Goal: Task Accomplishment & Management: Complete application form

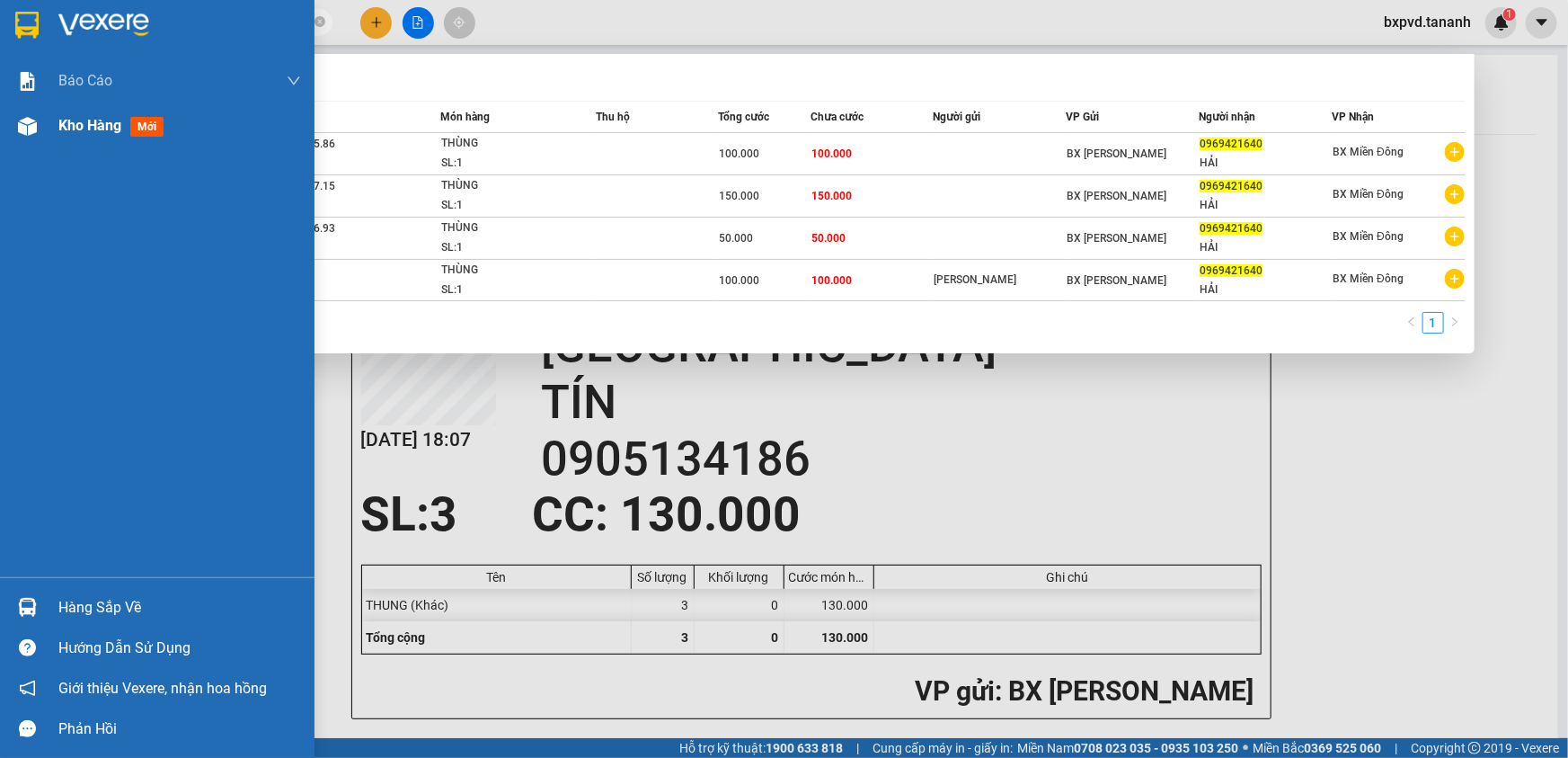
type input "0969421640"
click at [34, 117] on img at bounding box center [27, 126] width 19 height 19
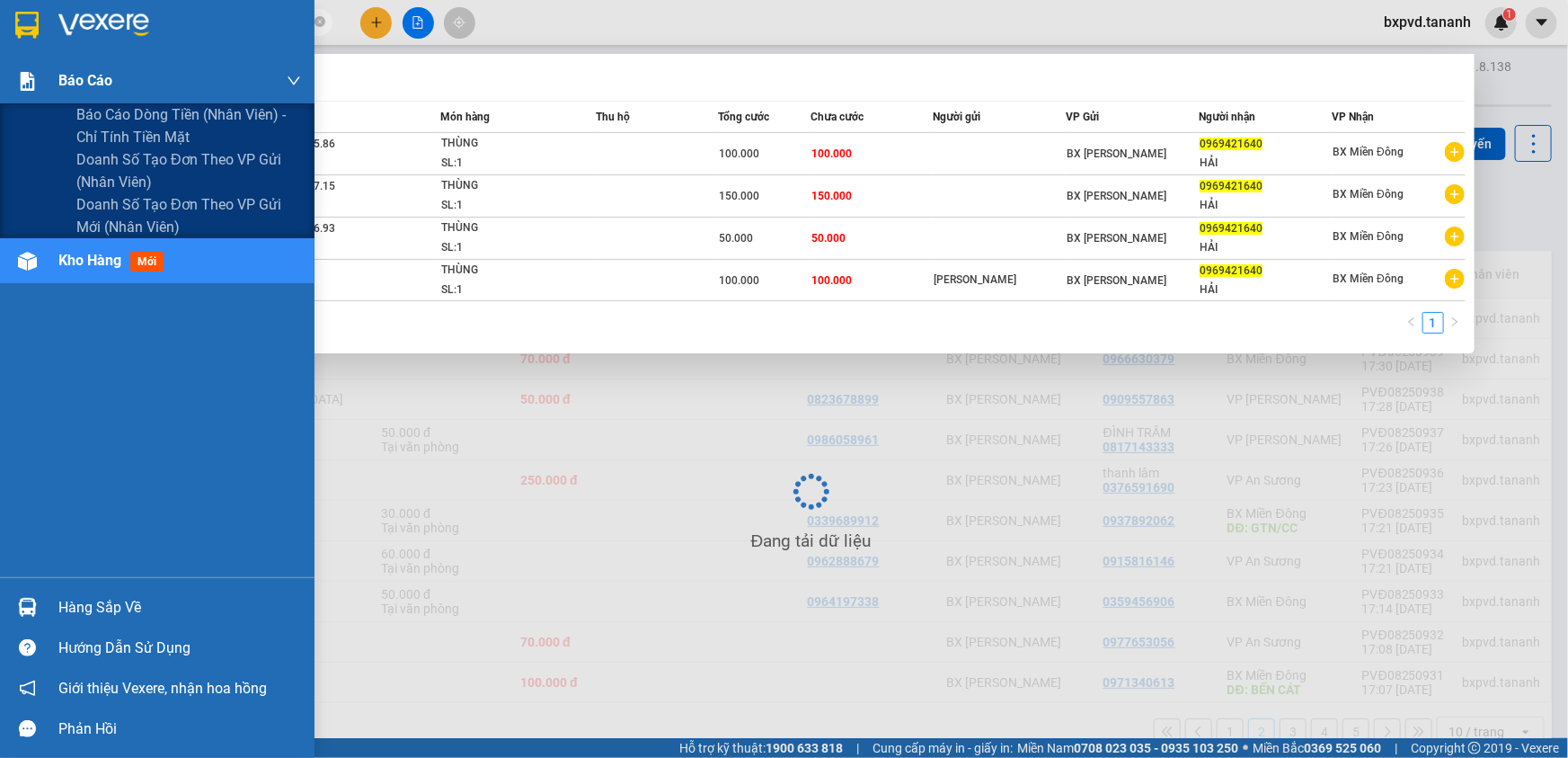
click at [56, 73] on div "Báo cáo" at bounding box center [157, 81] width 315 height 45
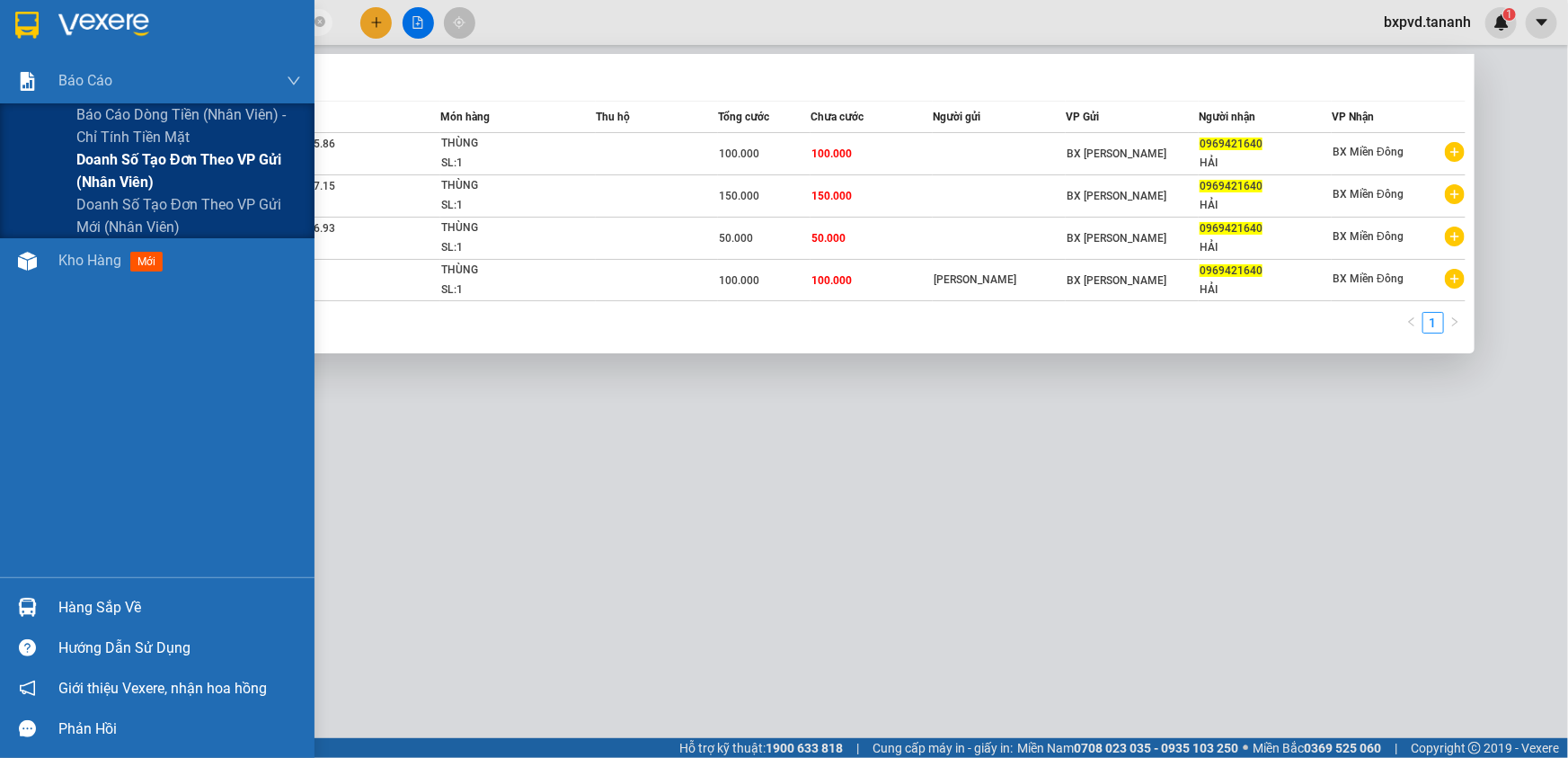
click at [135, 155] on span "Doanh số tạo đơn theo VP gửi (nhân viên)" at bounding box center [188, 171] width 225 height 45
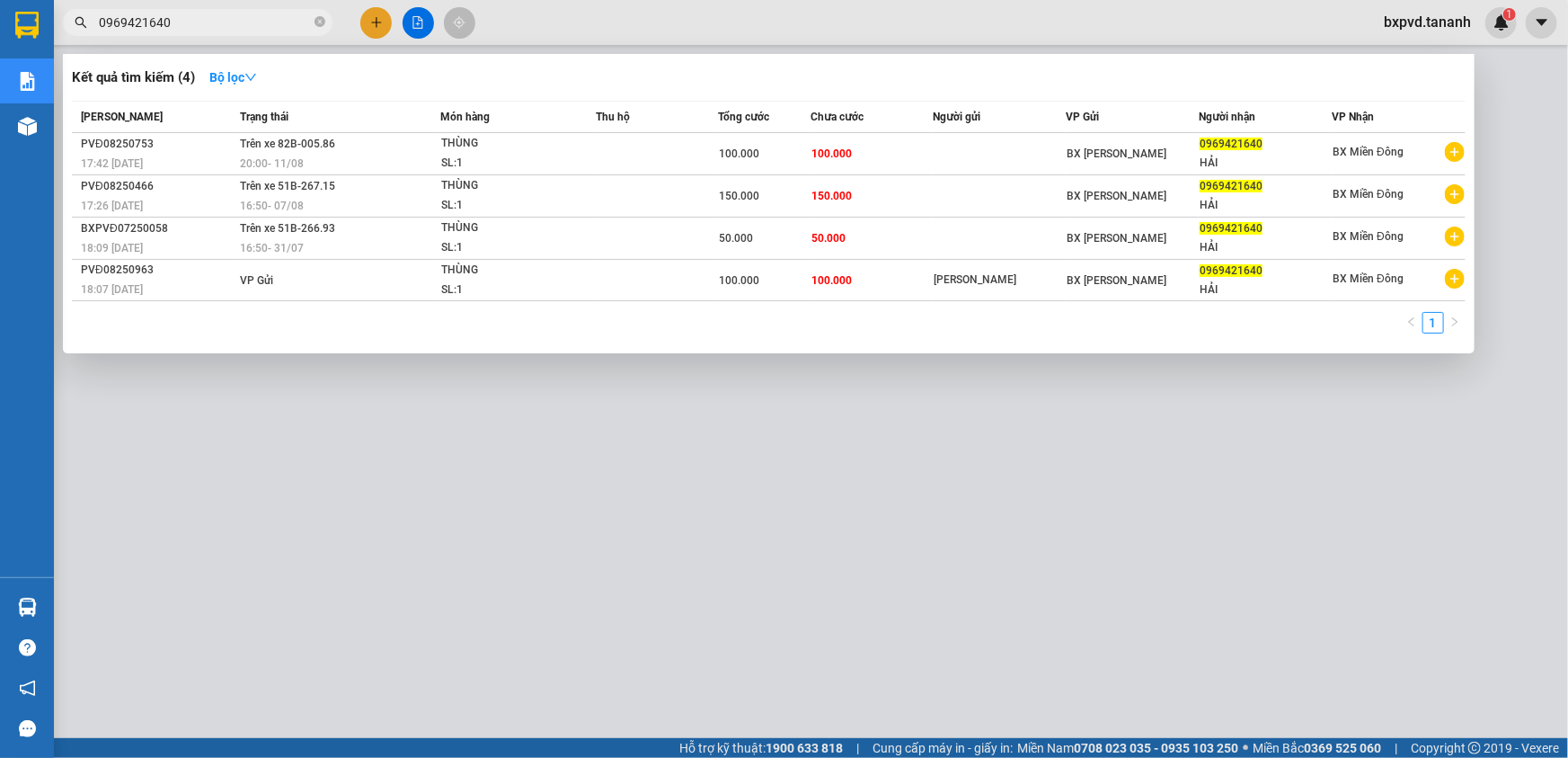
click at [205, 558] on div at bounding box center [784, 379] width 1568 height 758
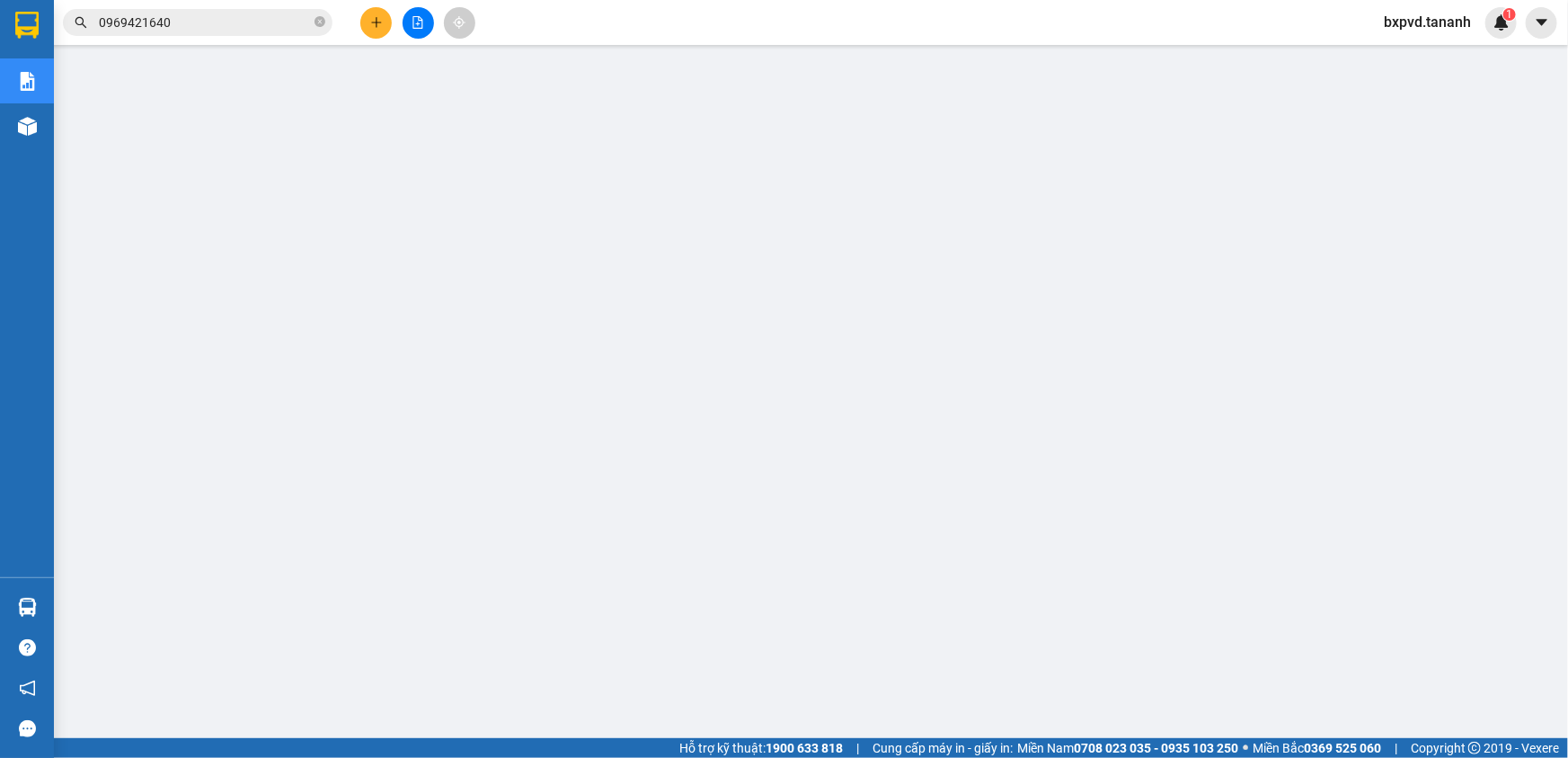
click at [388, 20] on button at bounding box center [376, 23] width 32 height 32
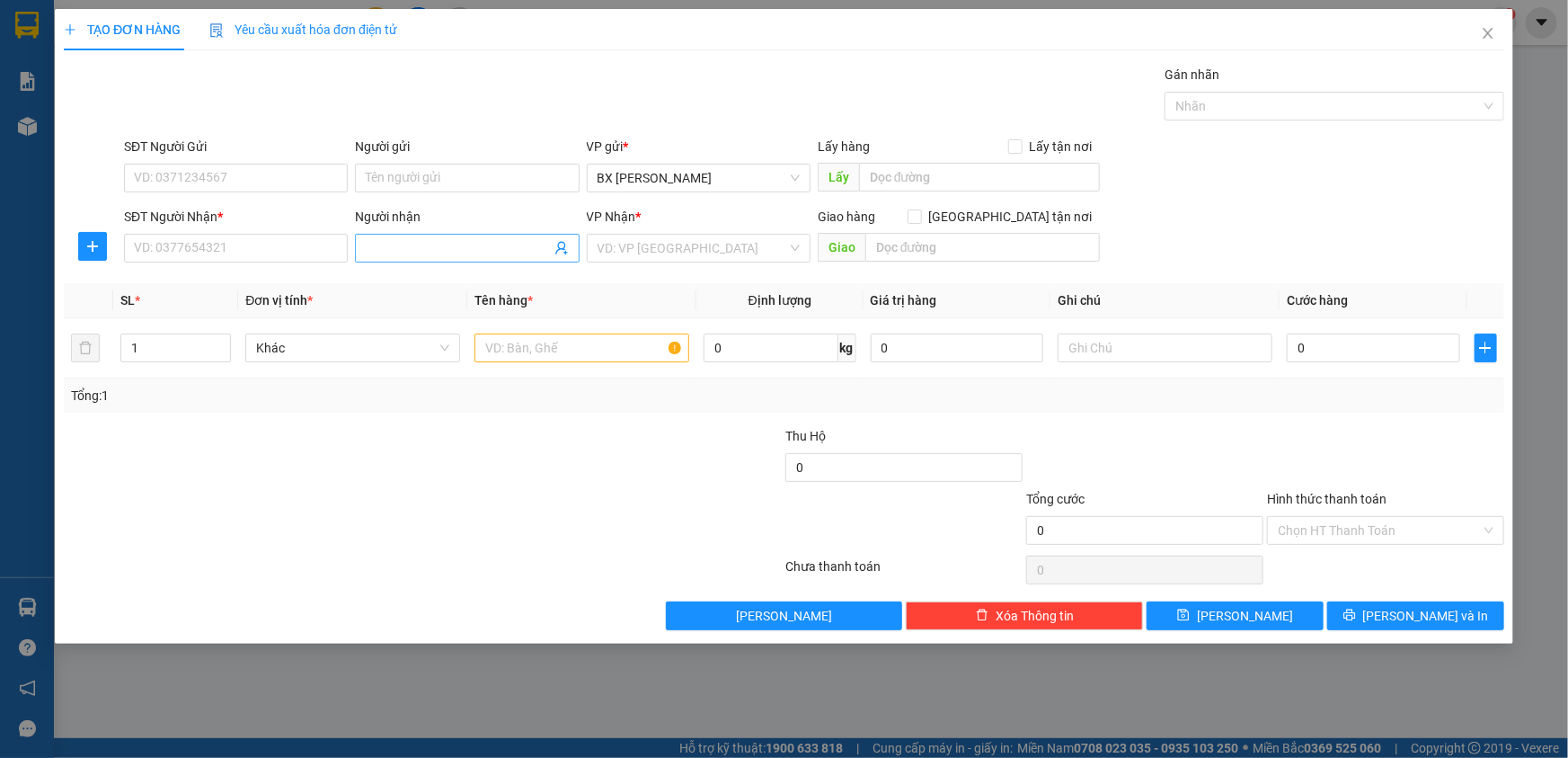
click at [405, 251] on input "Người nhận" at bounding box center [457, 248] width 185 height 19
type input "BÁNH CANH"
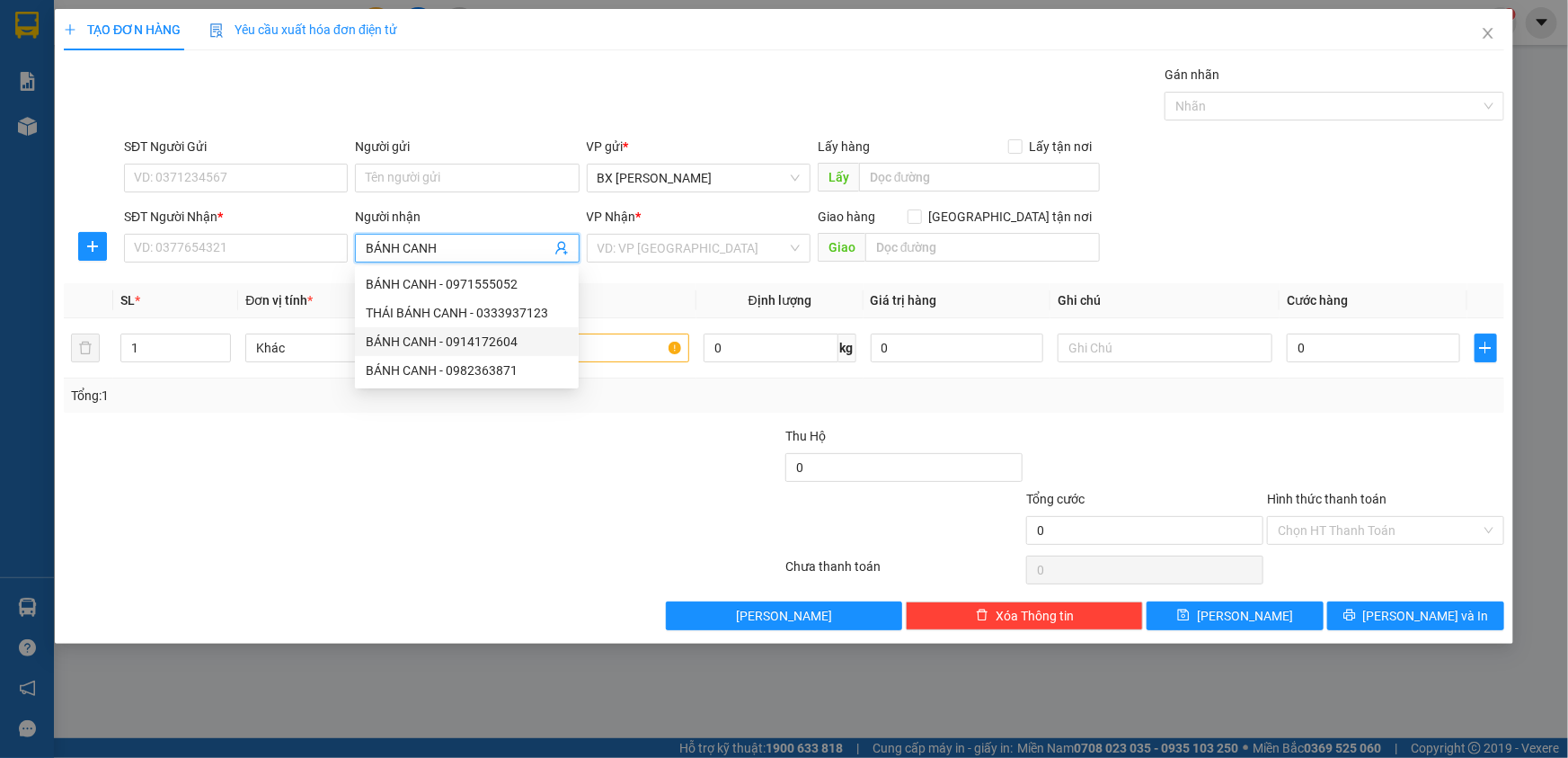
click at [482, 335] on div "BÁNH CANH - 0914172604" at bounding box center [467, 340] width 202 height 19
type input "0914172604"
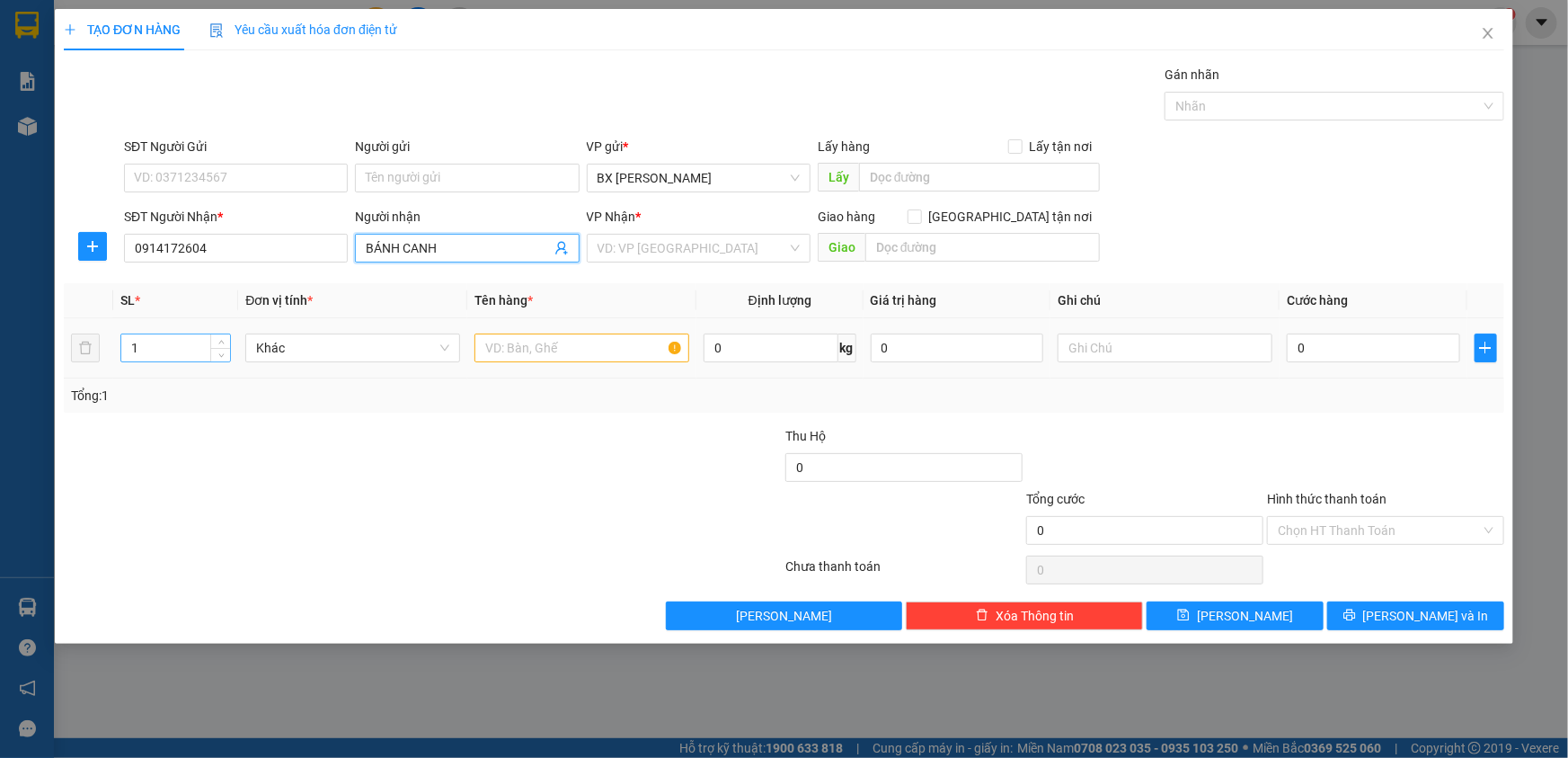
type input "BÁNH CANH"
drag, startPoint x: 146, startPoint y: 343, endPoint x: 0, endPoint y: 305, distance: 150.9
click at [0, 343] on div "TẠO ĐƠN HÀNG Yêu cầu xuất hóa đơn điện tử Transit Pickup Surcharge Ids Transit …" at bounding box center [784, 379] width 1568 height 758
type input "7"
click at [630, 349] on input "text" at bounding box center [582, 347] width 215 height 29
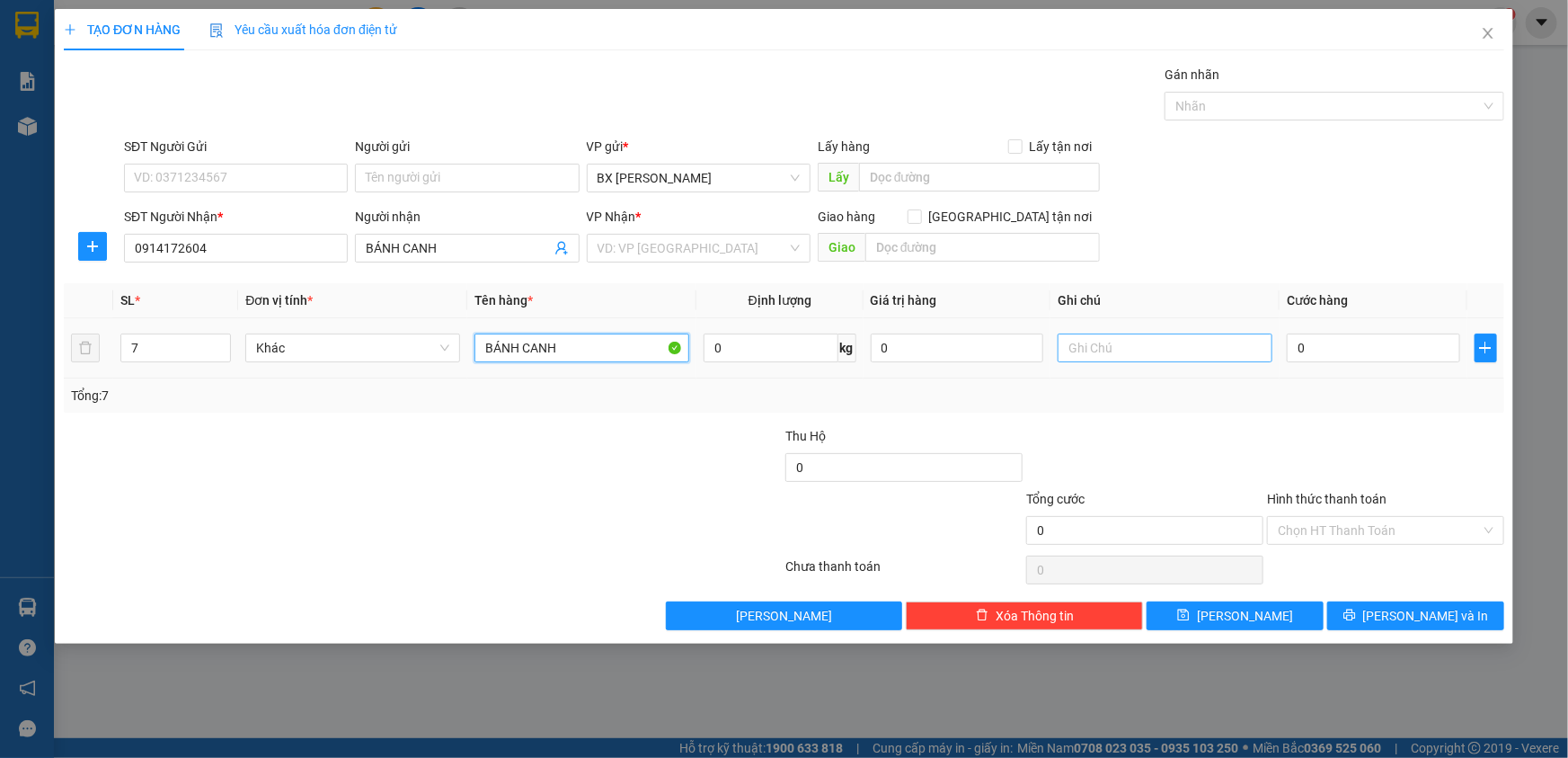
type input "BÁNH CANH"
click at [1115, 351] on input "text" at bounding box center [1165, 347] width 215 height 29
type input "7.5"
click at [1333, 350] on input "0" at bounding box center [1373, 347] width 174 height 29
type input "4"
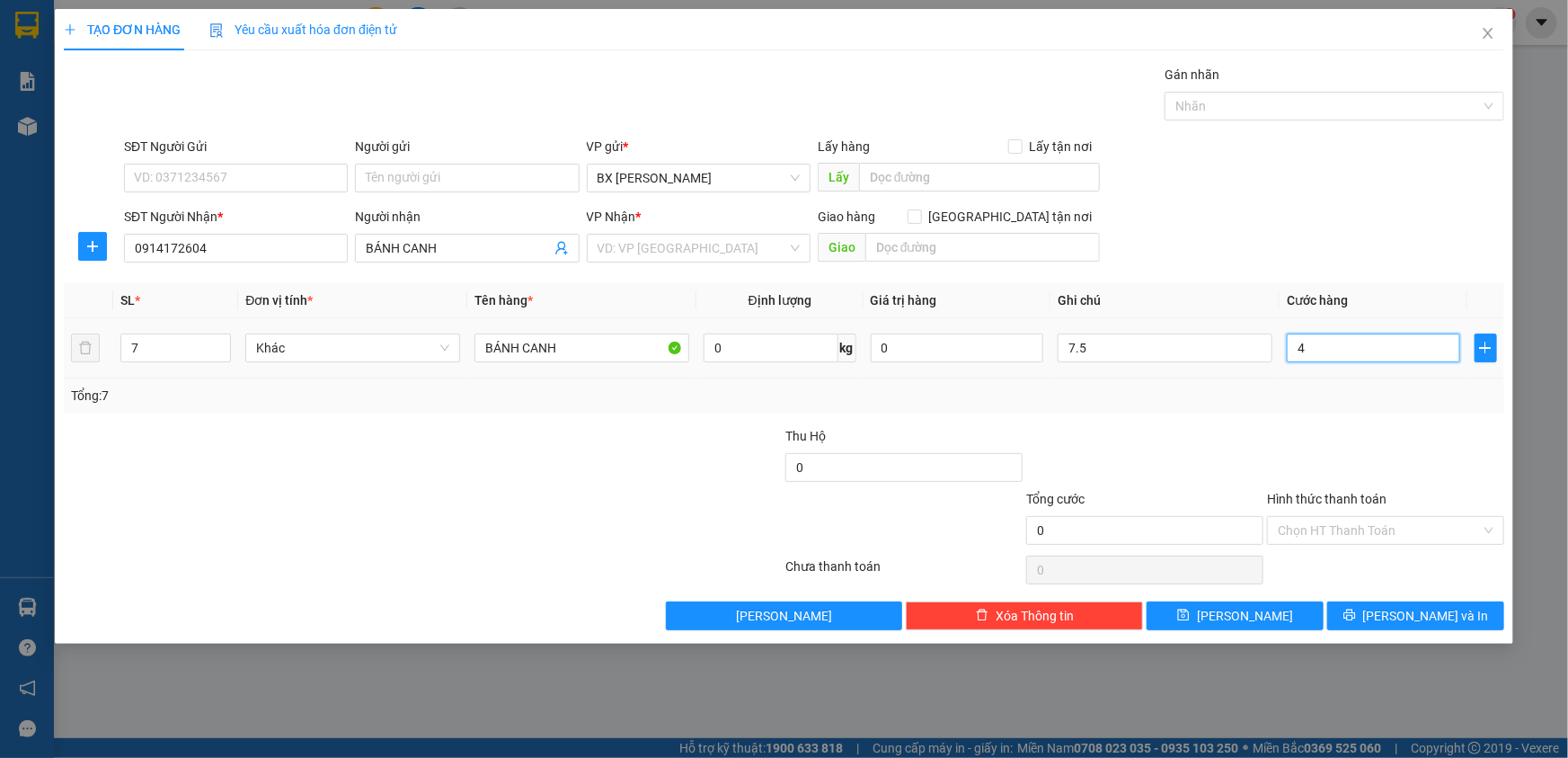
type input "4"
type input "42"
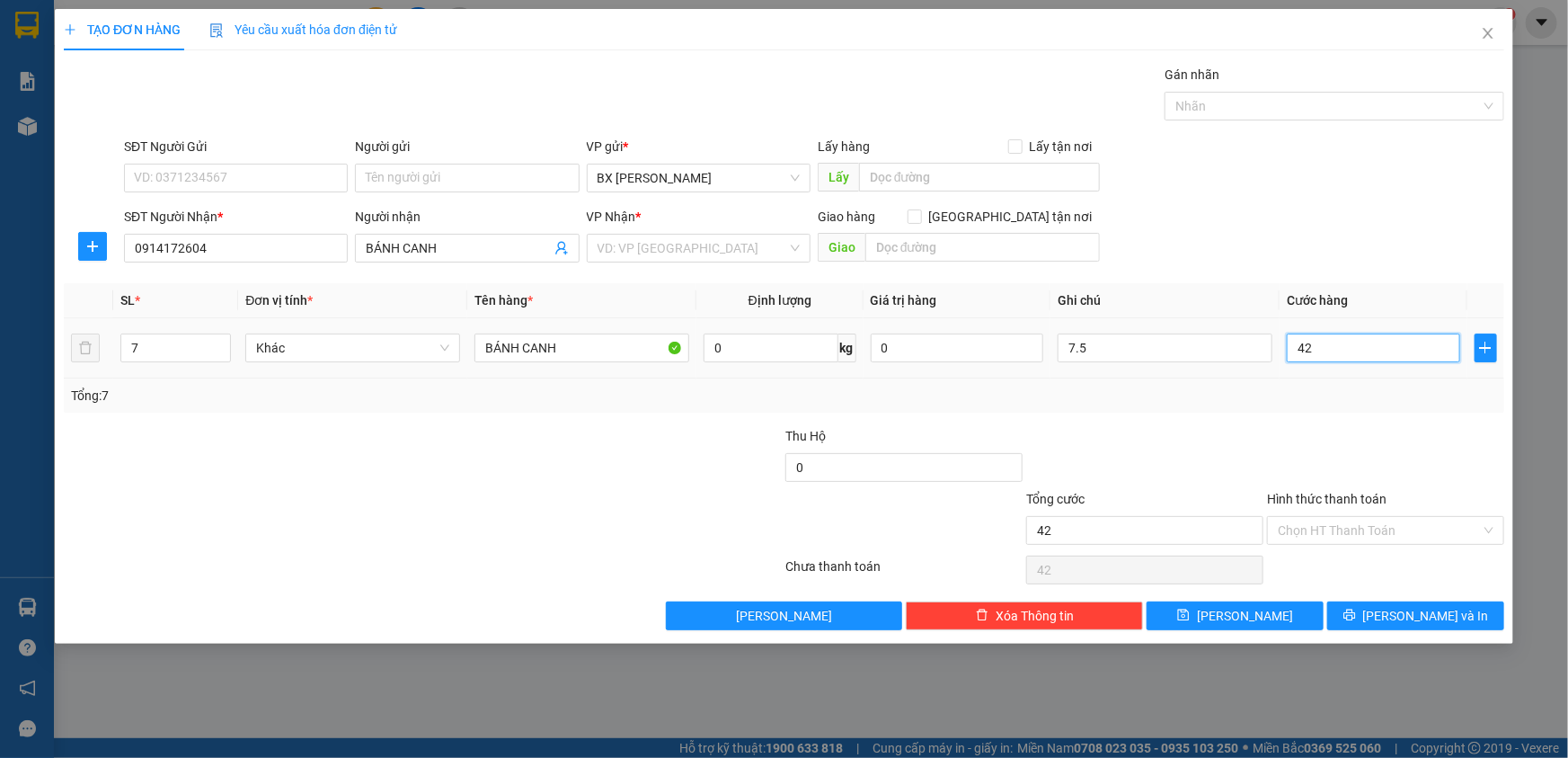
type input "420"
click at [1243, 618] on span "[PERSON_NAME]" at bounding box center [1245, 615] width 96 height 19
type input "420.000"
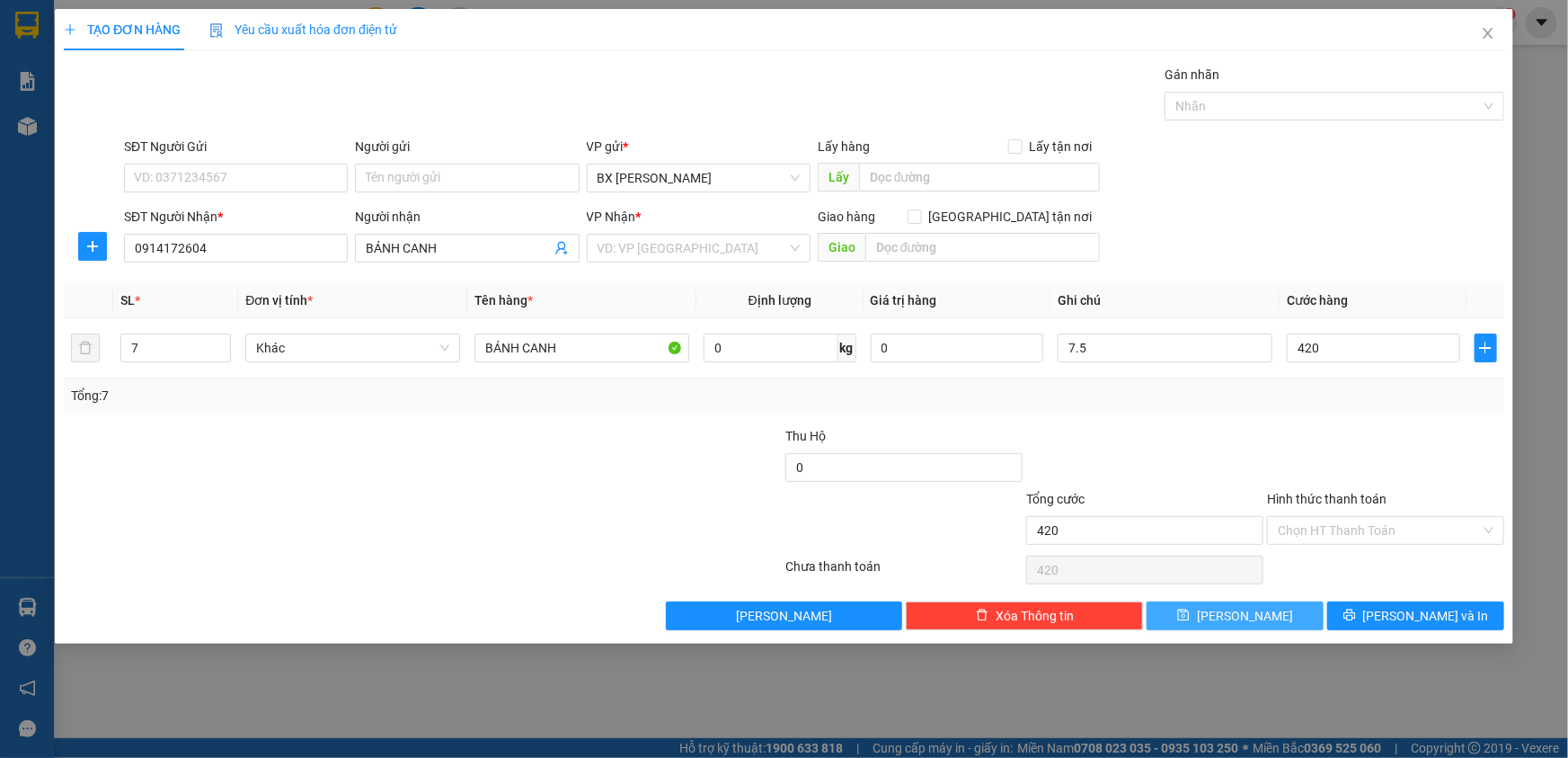
type input "420.000"
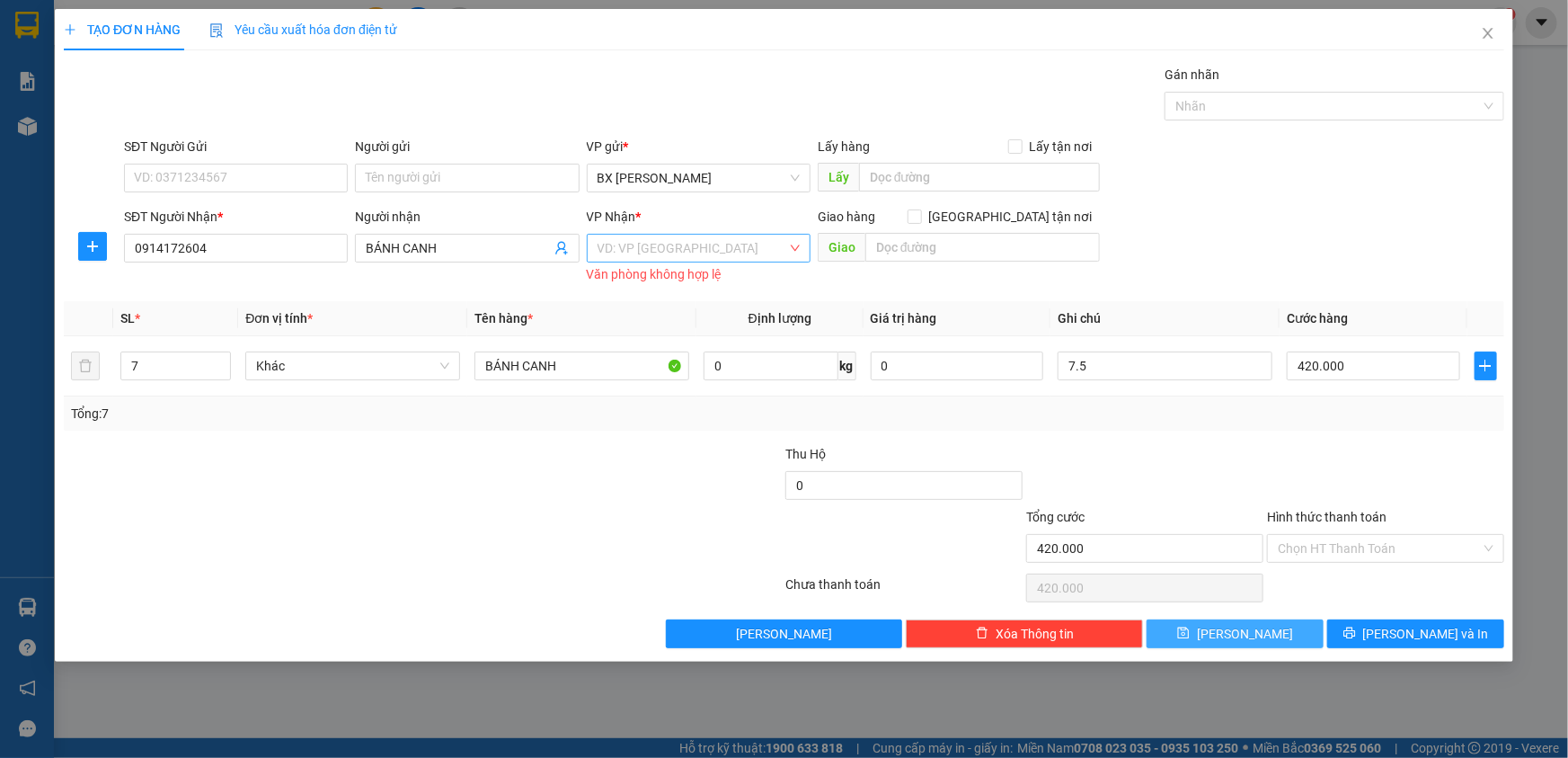
click at [724, 261] on div "VD: VP [GEOGRAPHIC_DATA]" at bounding box center [699, 248] width 224 height 29
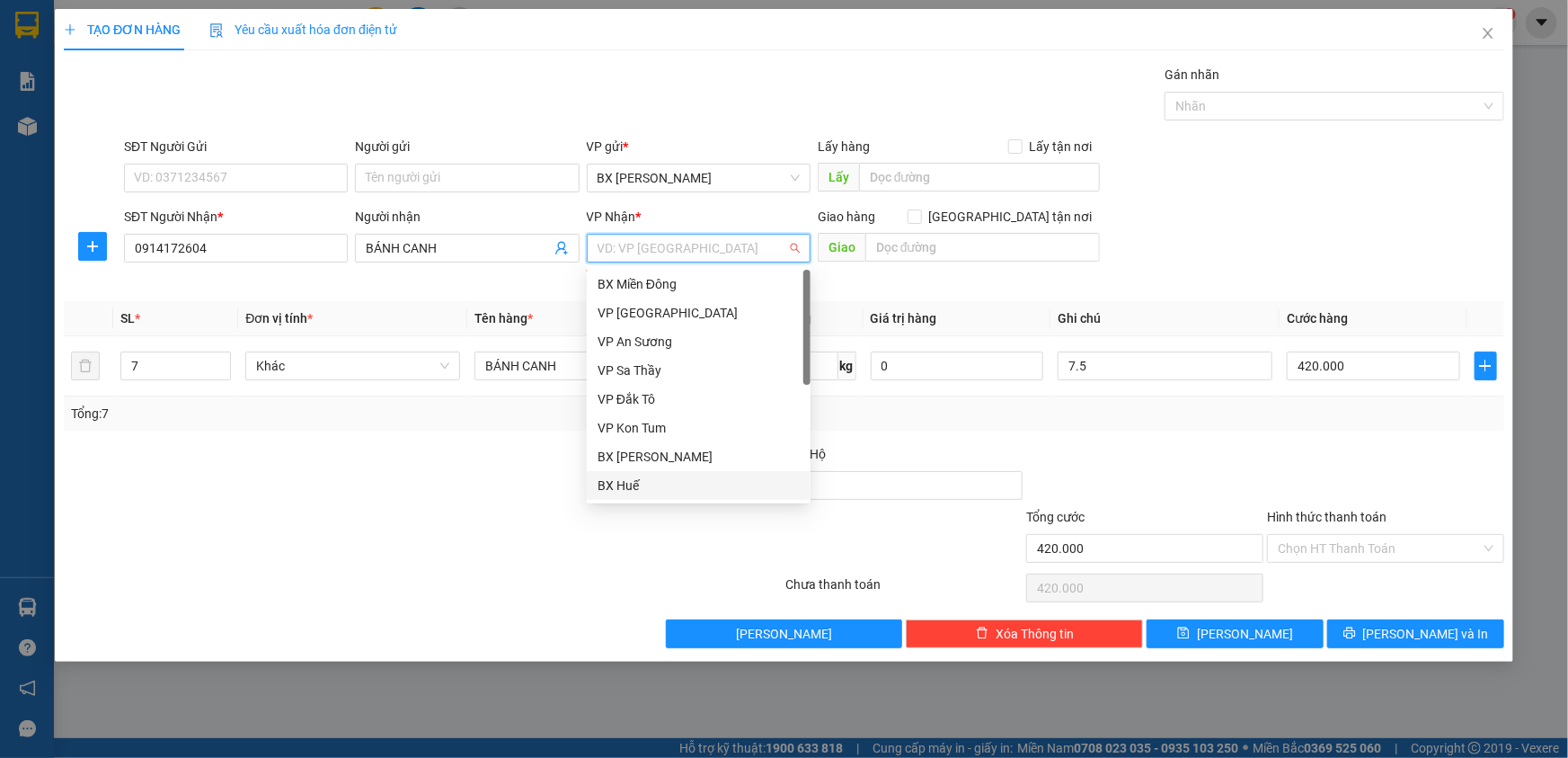
click at [659, 485] on div "BX Huế" at bounding box center [699, 484] width 202 height 19
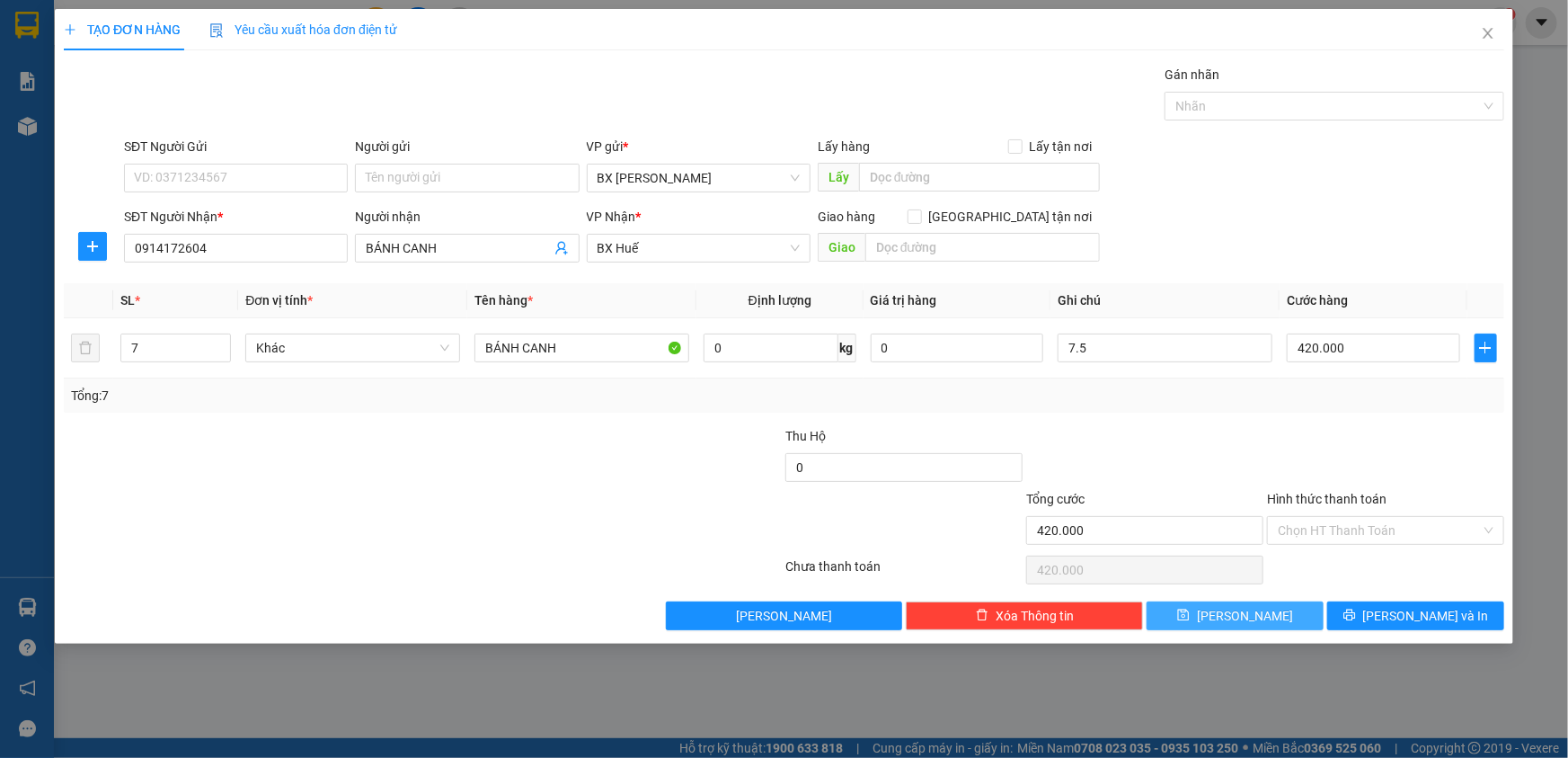
click at [1252, 613] on span "[PERSON_NAME]" at bounding box center [1245, 615] width 96 height 19
type input "1"
type input "0"
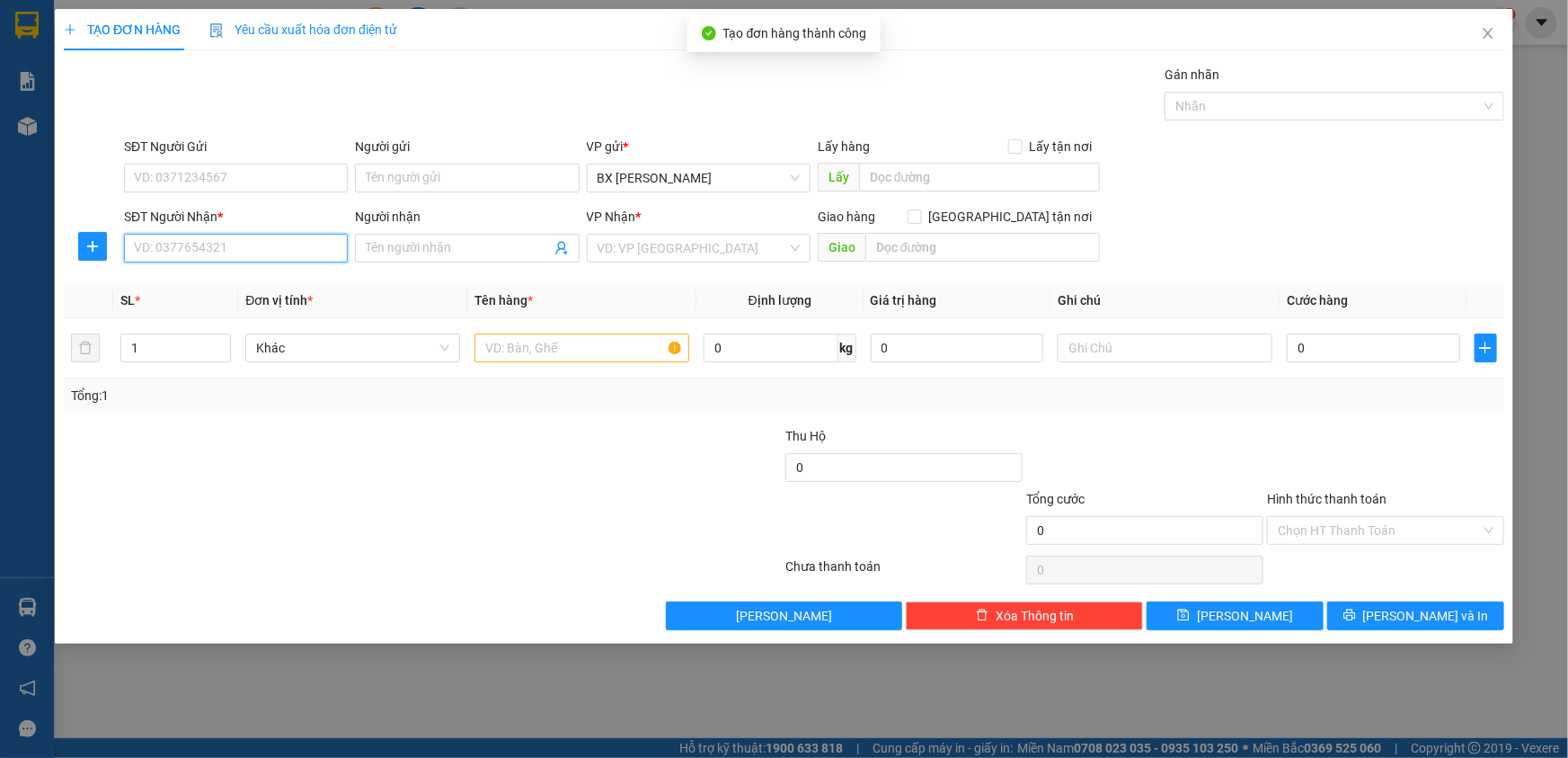
click at [188, 249] on input "SĐT Người Nhận *" at bounding box center [236, 248] width 224 height 29
click at [387, 246] on input "Người nhận" at bounding box center [457, 248] width 185 height 19
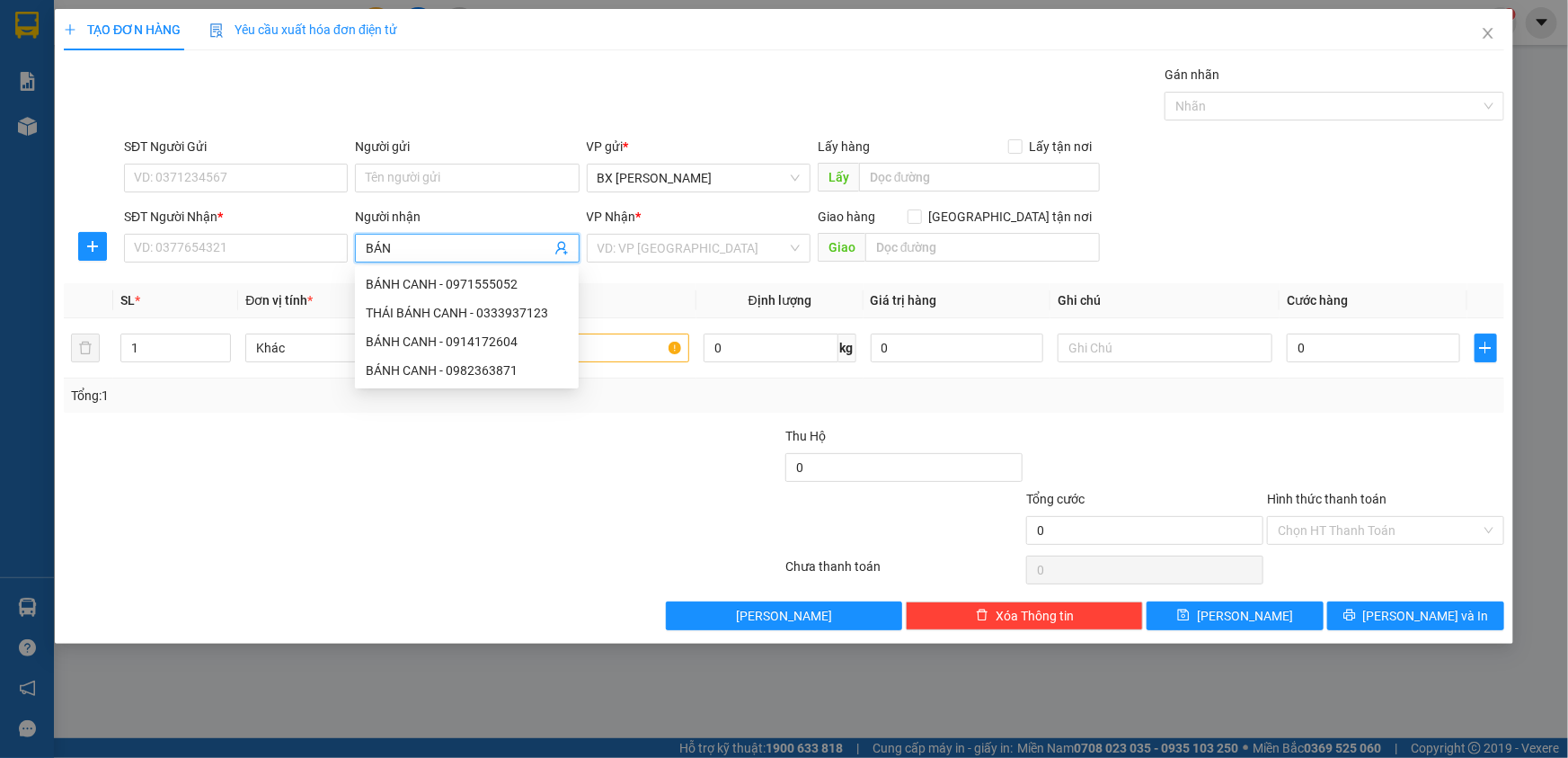
type input "BÁNH"
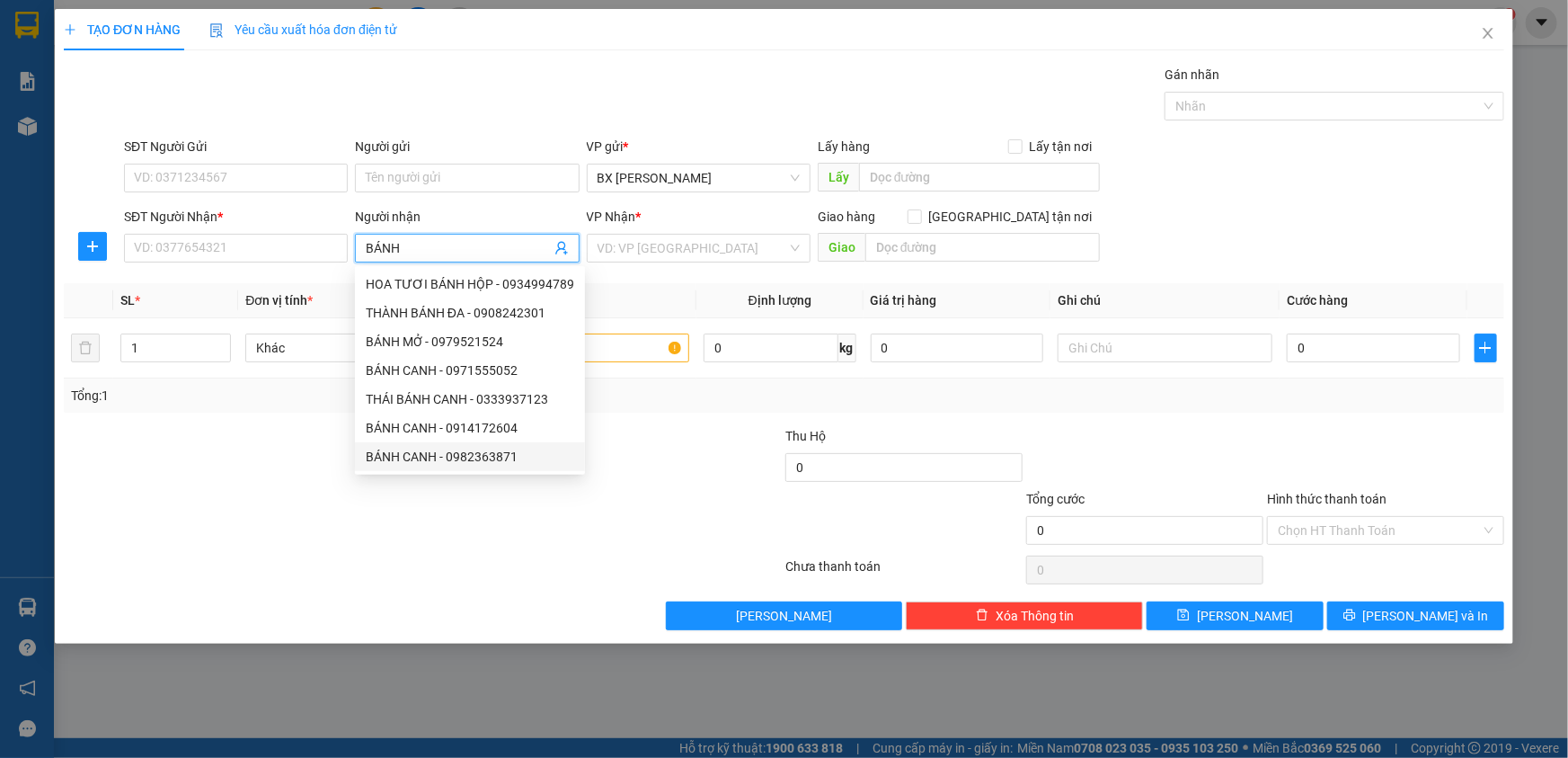
click at [456, 461] on div "BÁNH CANH - 0982363871" at bounding box center [469, 456] width 209 height 19
type input "0982363871"
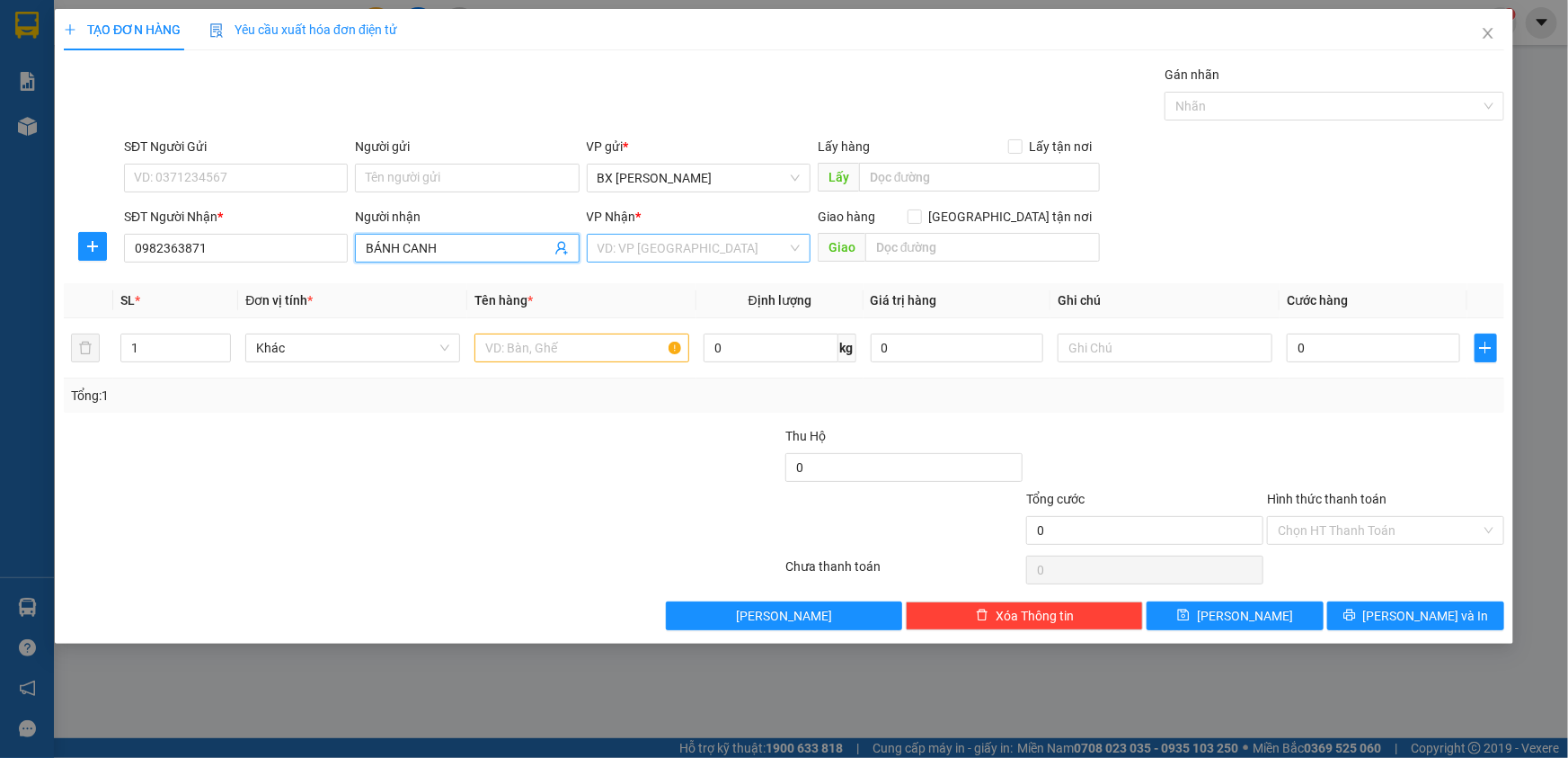
type input "BÁNH CANH"
click at [610, 253] on input "search" at bounding box center [692, 248] width 189 height 27
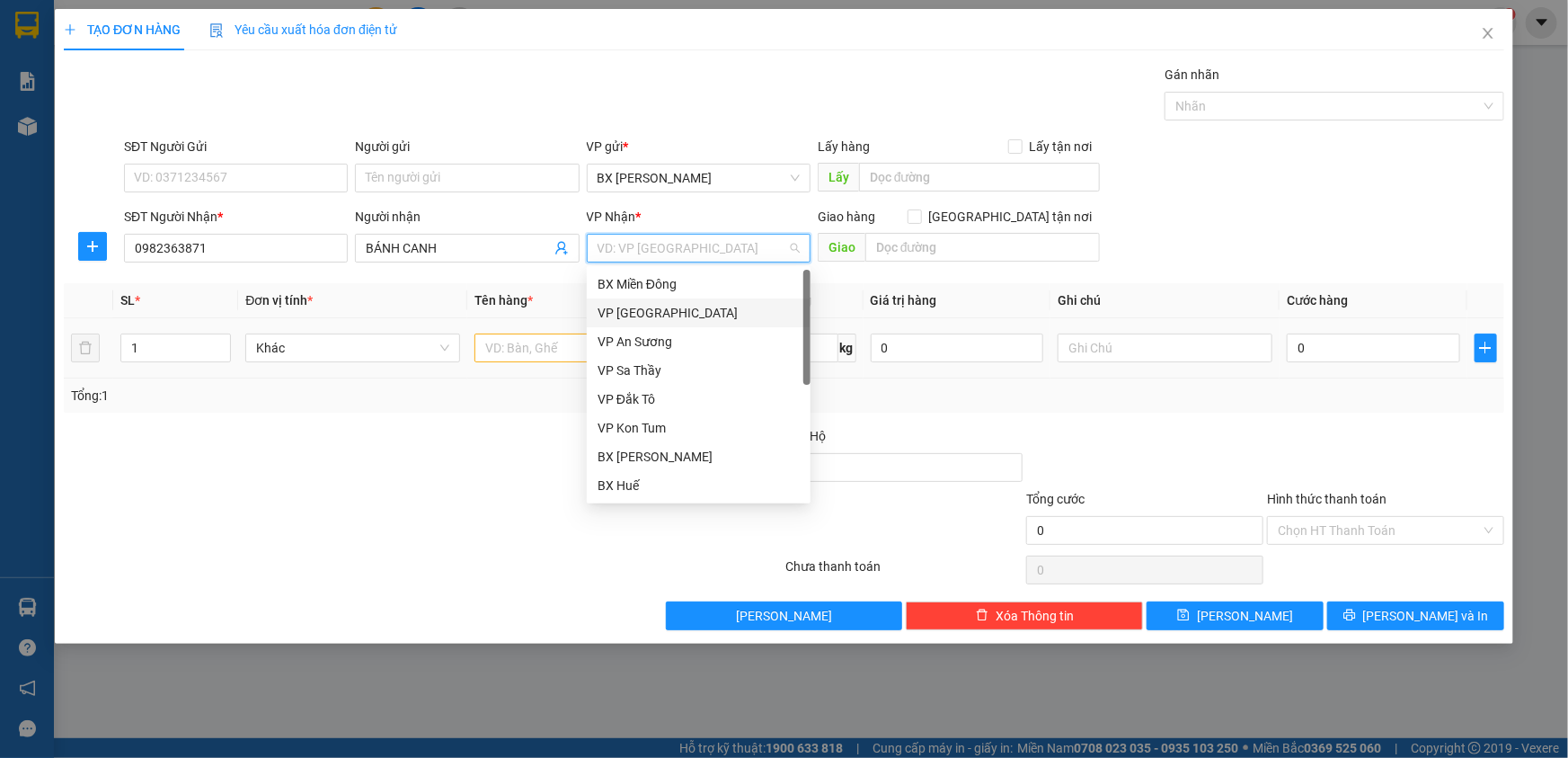
drag, startPoint x: 647, startPoint y: 315, endPoint x: 494, endPoint y: 322, distance: 153.2
click at [645, 315] on div "VP [GEOGRAPHIC_DATA]" at bounding box center [699, 312] width 202 height 19
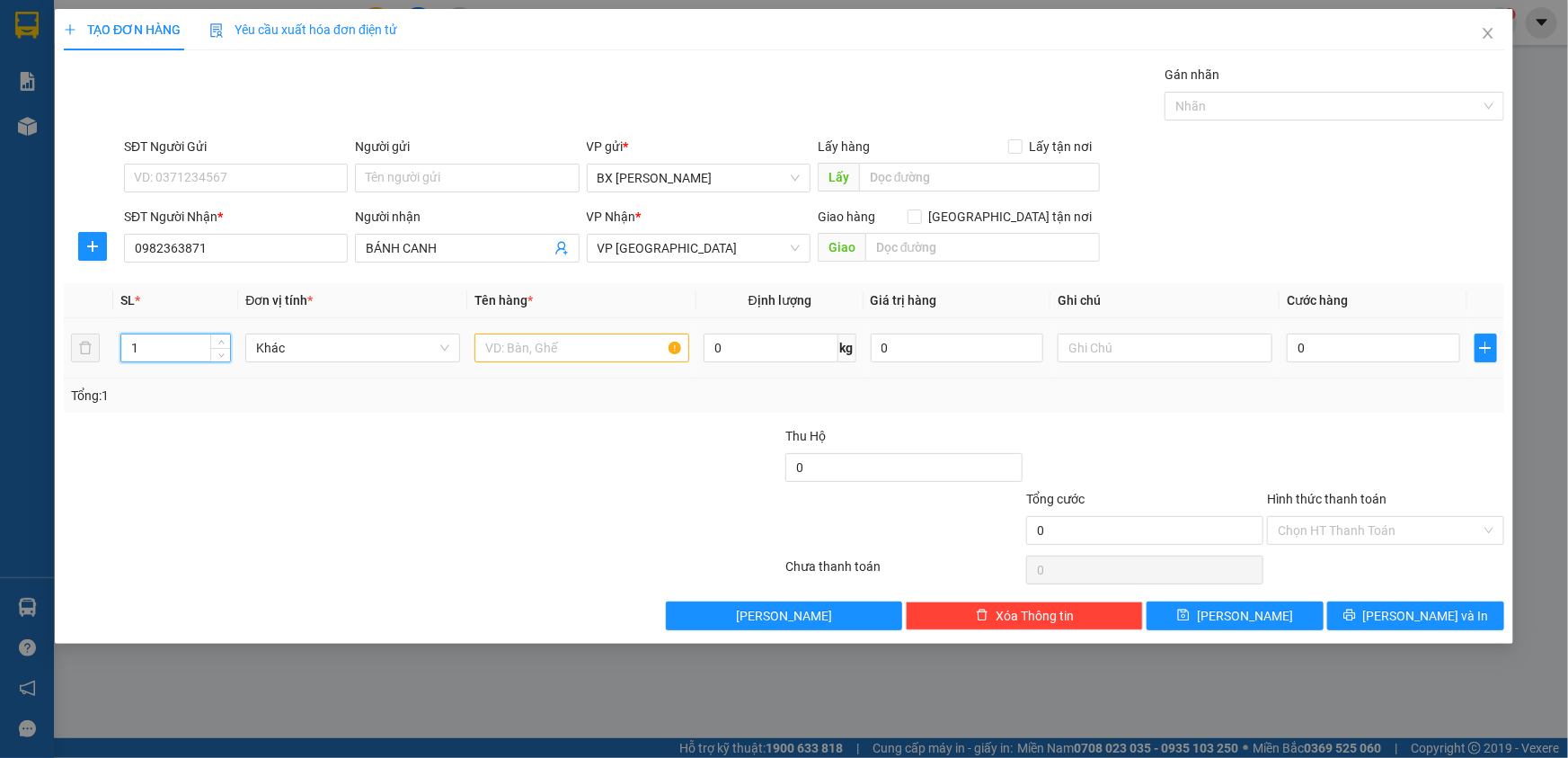
drag, startPoint x: 139, startPoint y: 354, endPoint x: 25, endPoint y: 346, distance: 114.3
click at [25, 348] on div "TẠO ĐƠN HÀNG Yêu cầu xuất hóa đơn điện tử Transit Pickup Surcharge Ids Transit …" at bounding box center [784, 379] width 1568 height 758
type input "12"
click at [565, 335] on input "text" at bounding box center [582, 347] width 215 height 29
type input "BÁNH CANH"
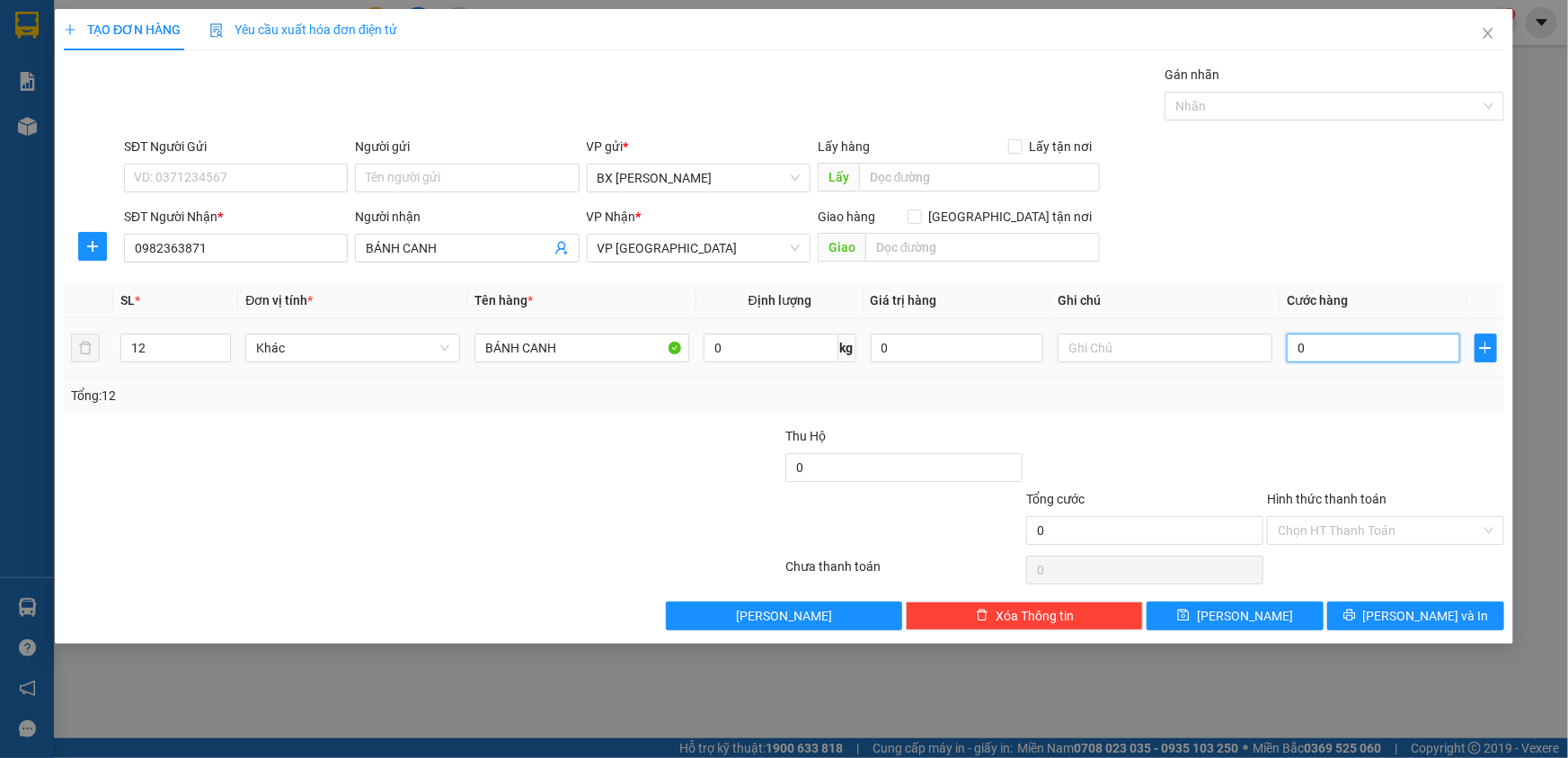
click at [1353, 351] on input "0" at bounding box center [1373, 347] width 174 height 29
type input "6"
type input "60"
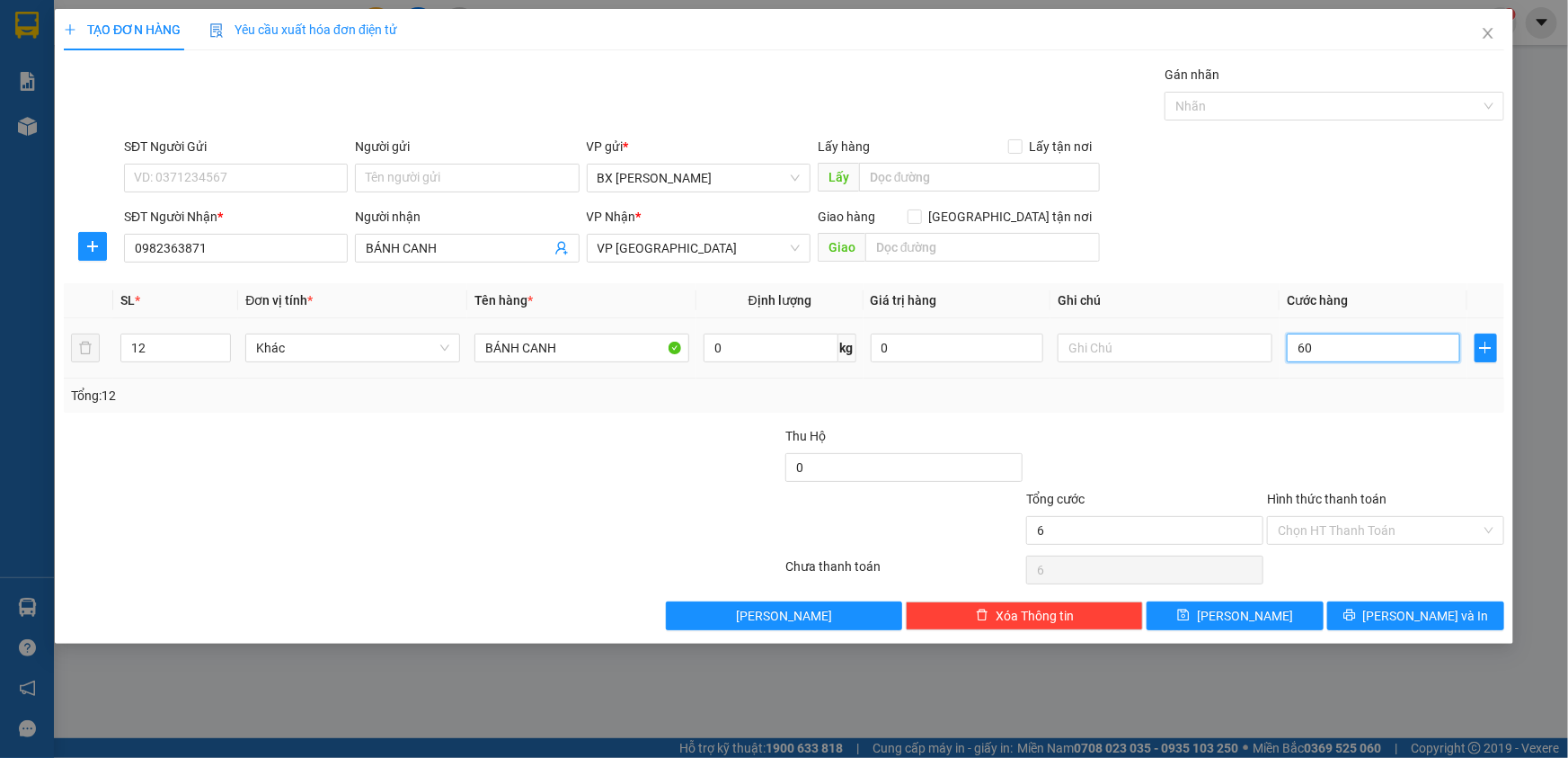
type input "60"
type input "600"
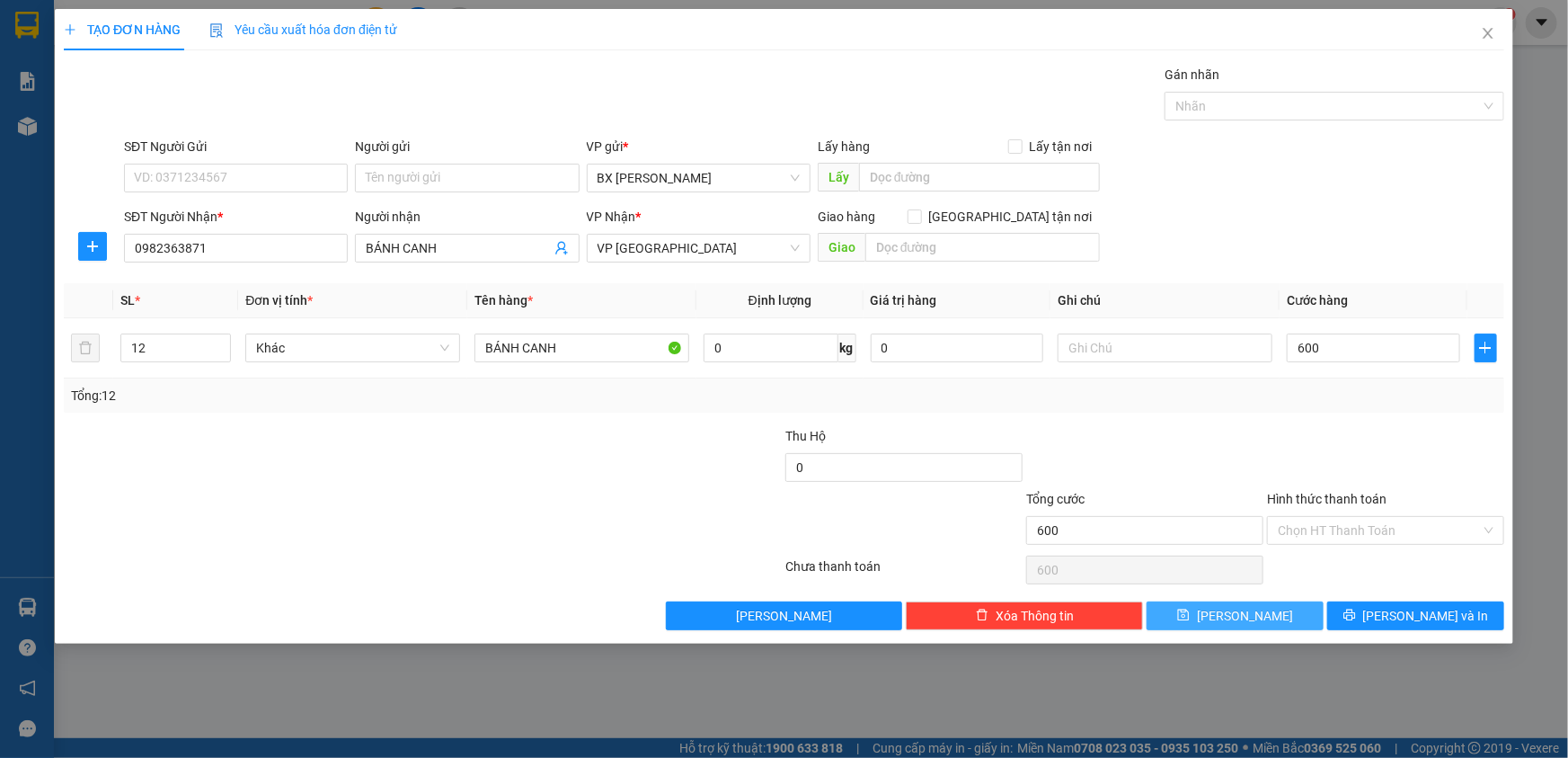
type input "600.000"
click at [1207, 608] on button "[PERSON_NAME]" at bounding box center [1235, 615] width 177 height 29
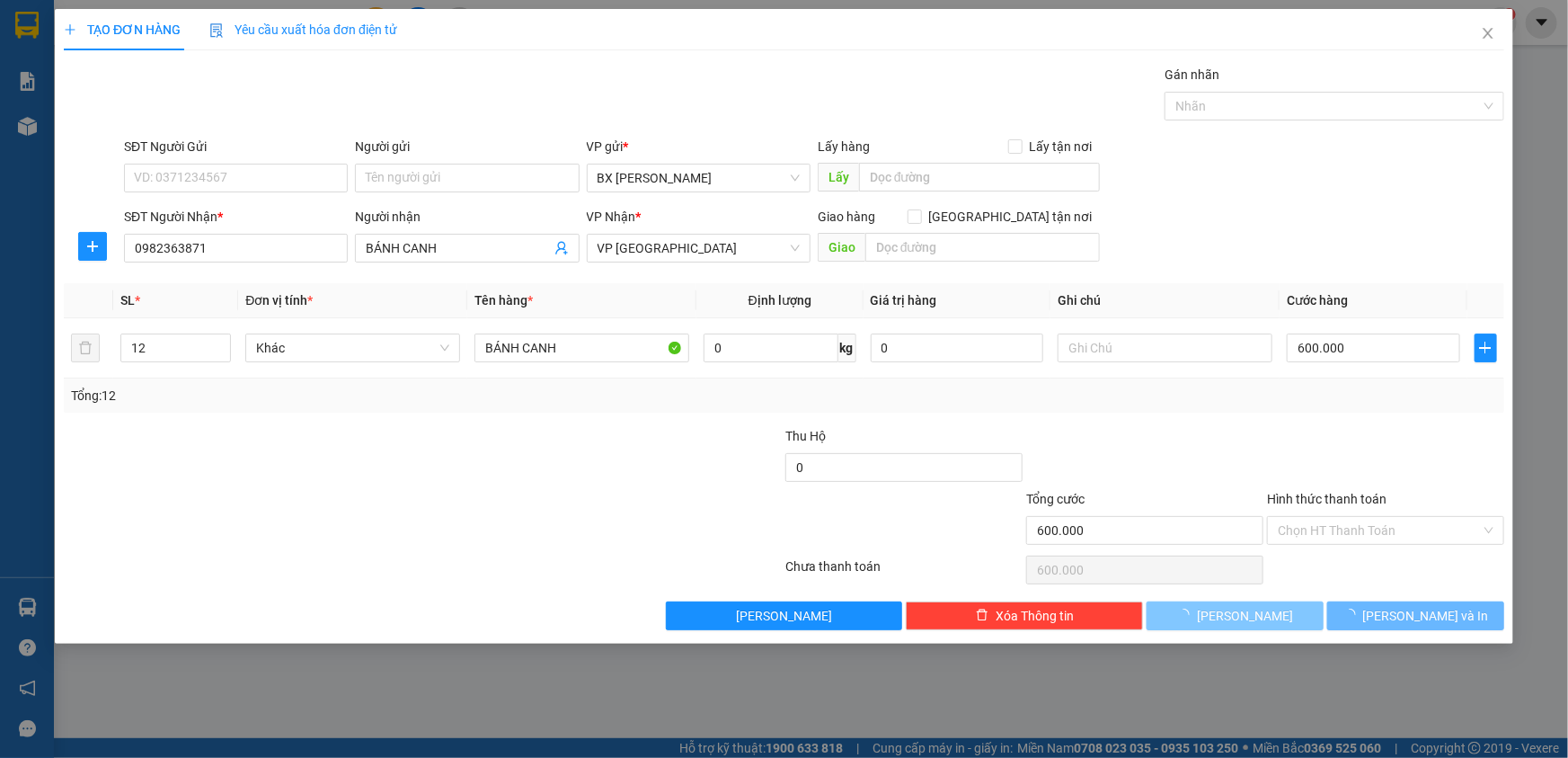
type input "1"
type input "0"
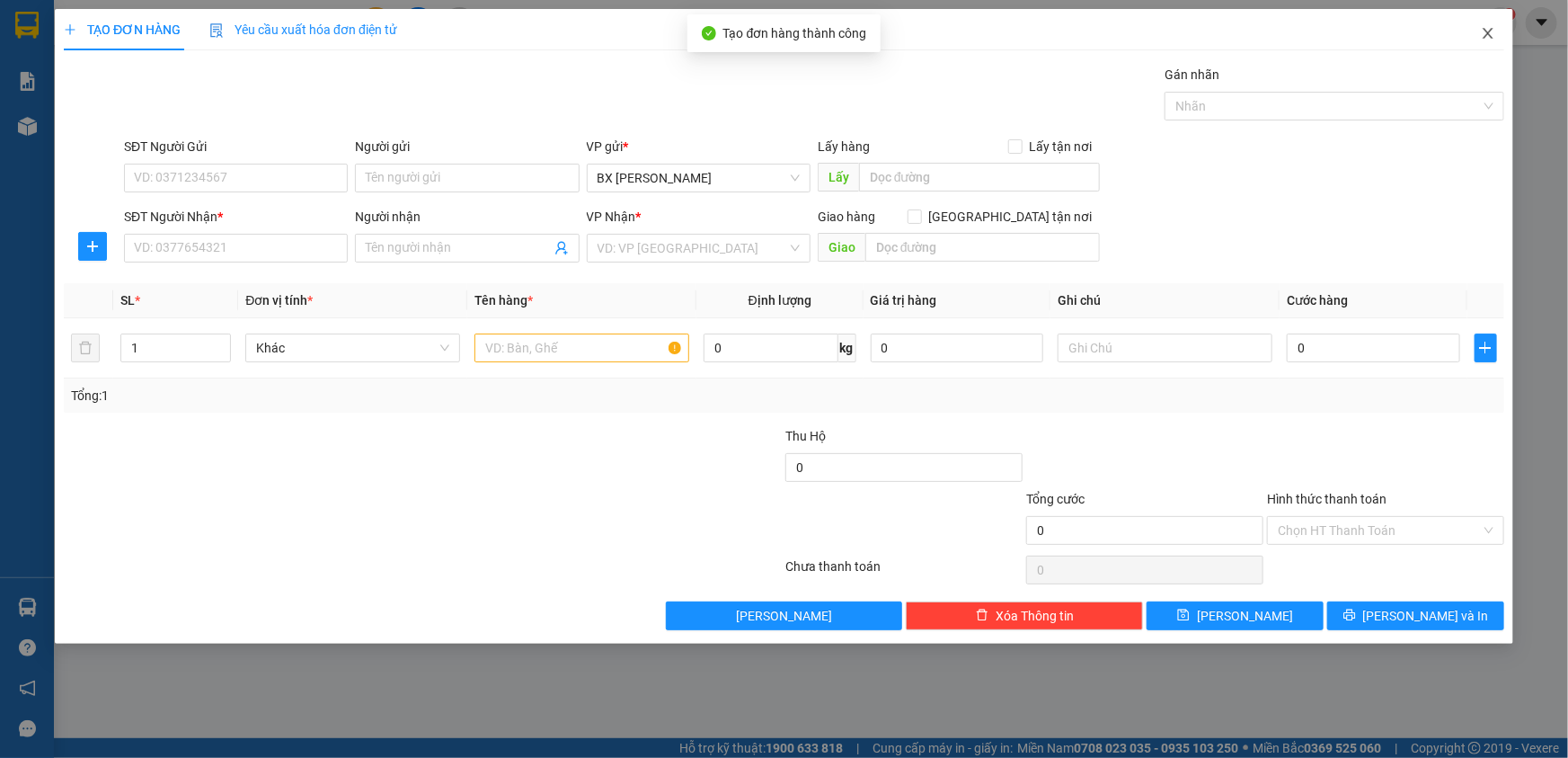
click at [1484, 33] on icon "close" at bounding box center [1487, 32] width 14 height 14
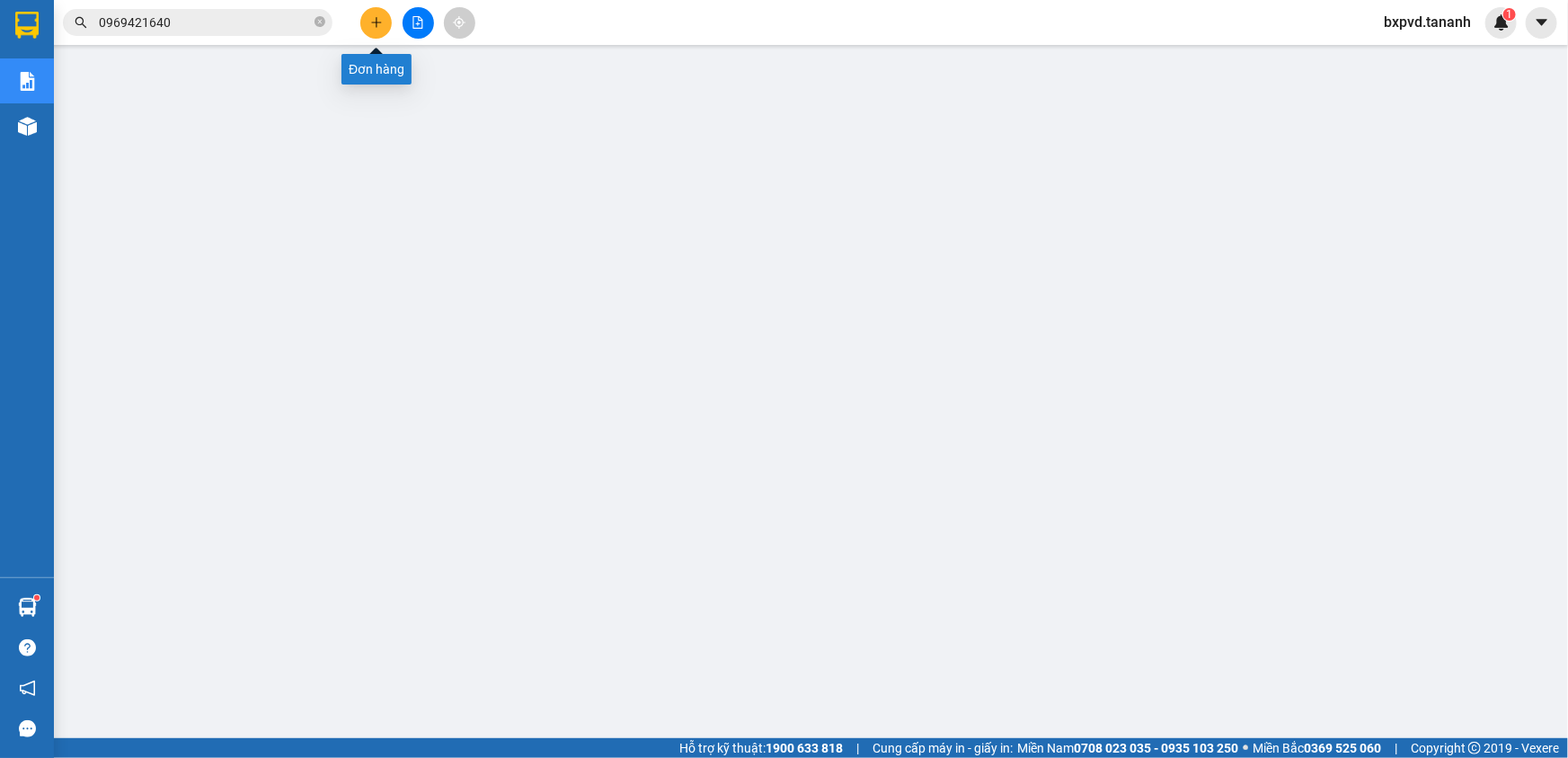
click at [380, 18] on icon "plus" at bounding box center [377, 22] width 13 height 13
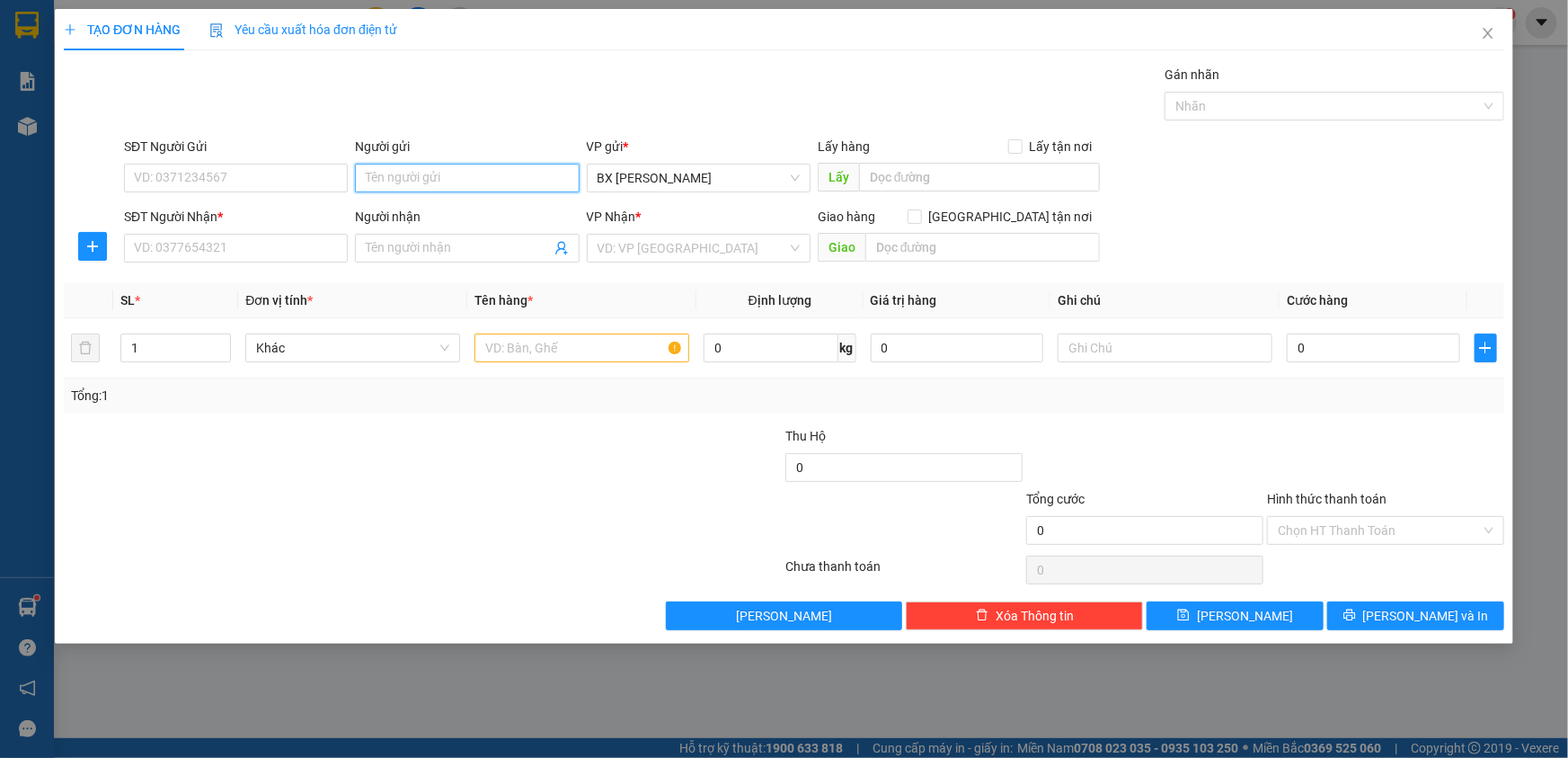
click at [520, 174] on input "Người gửi" at bounding box center [467, 177] width 224 height 29
type input "LỢI LỢI"
click at [496, 246] on input "Người nhận" at bounding box center [457, 248] width 185 height 19
type input "A PHƯƠNG"
click at [315, 239] on input "SĐT Người Nhận *" at bounding box center [236, 248] width 224 height 29
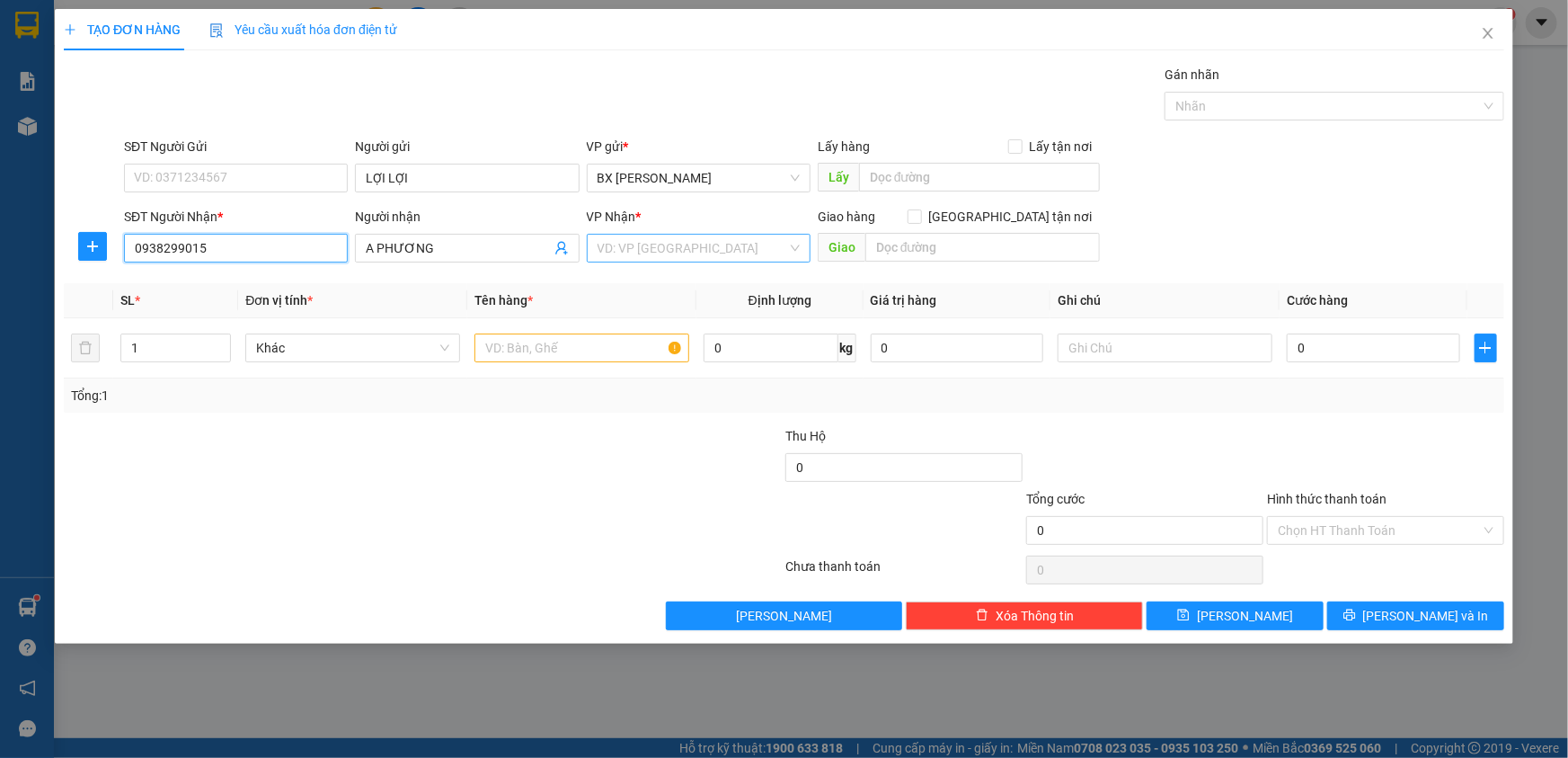
type input "0938299015"
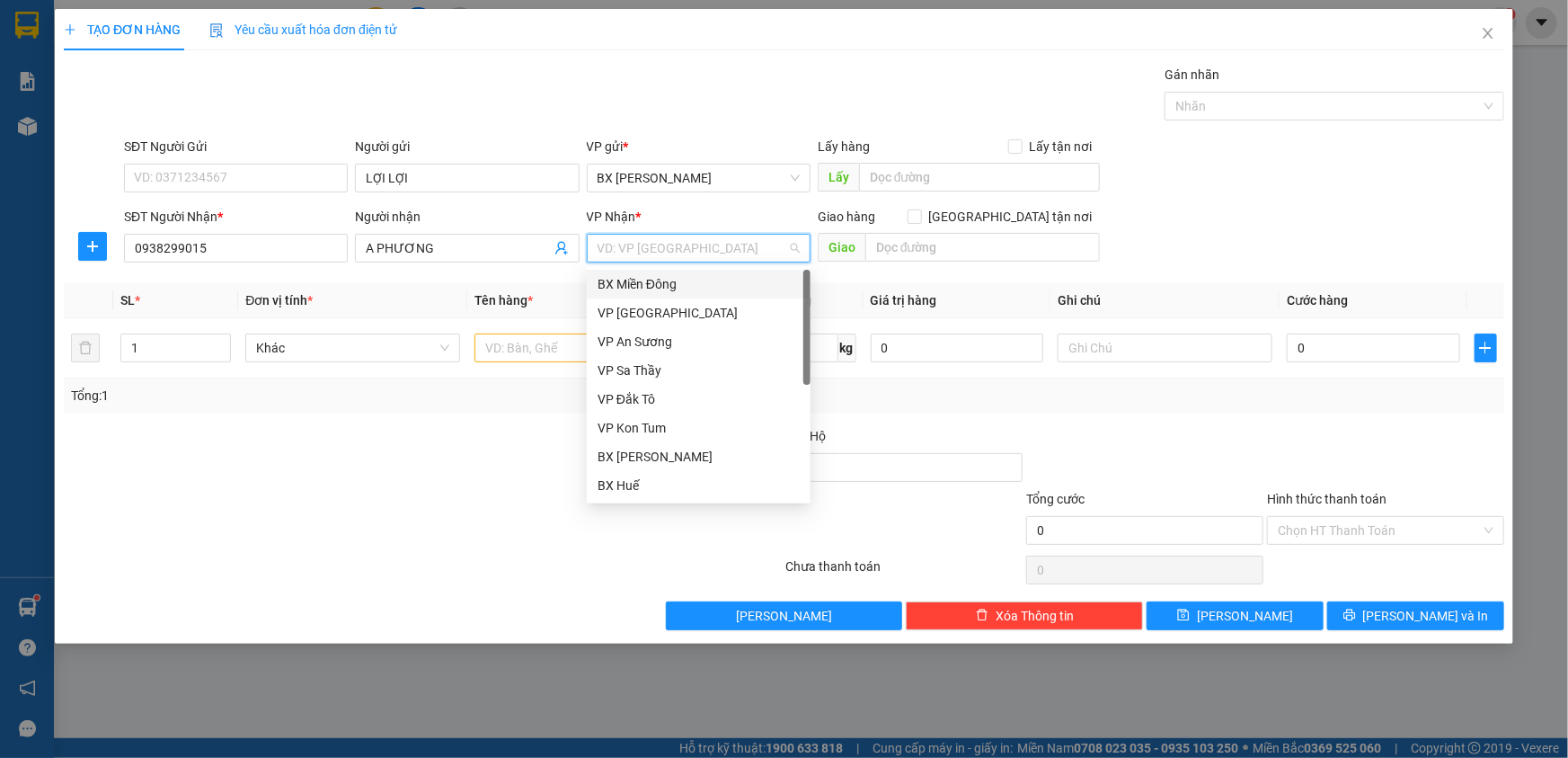
click at [699, 251] on input "search" at bounding box center [692, 248] width 189 height 27
click at [675, 488] on div "BX Huế" at bounding box center [699, 484] width 202 height 19
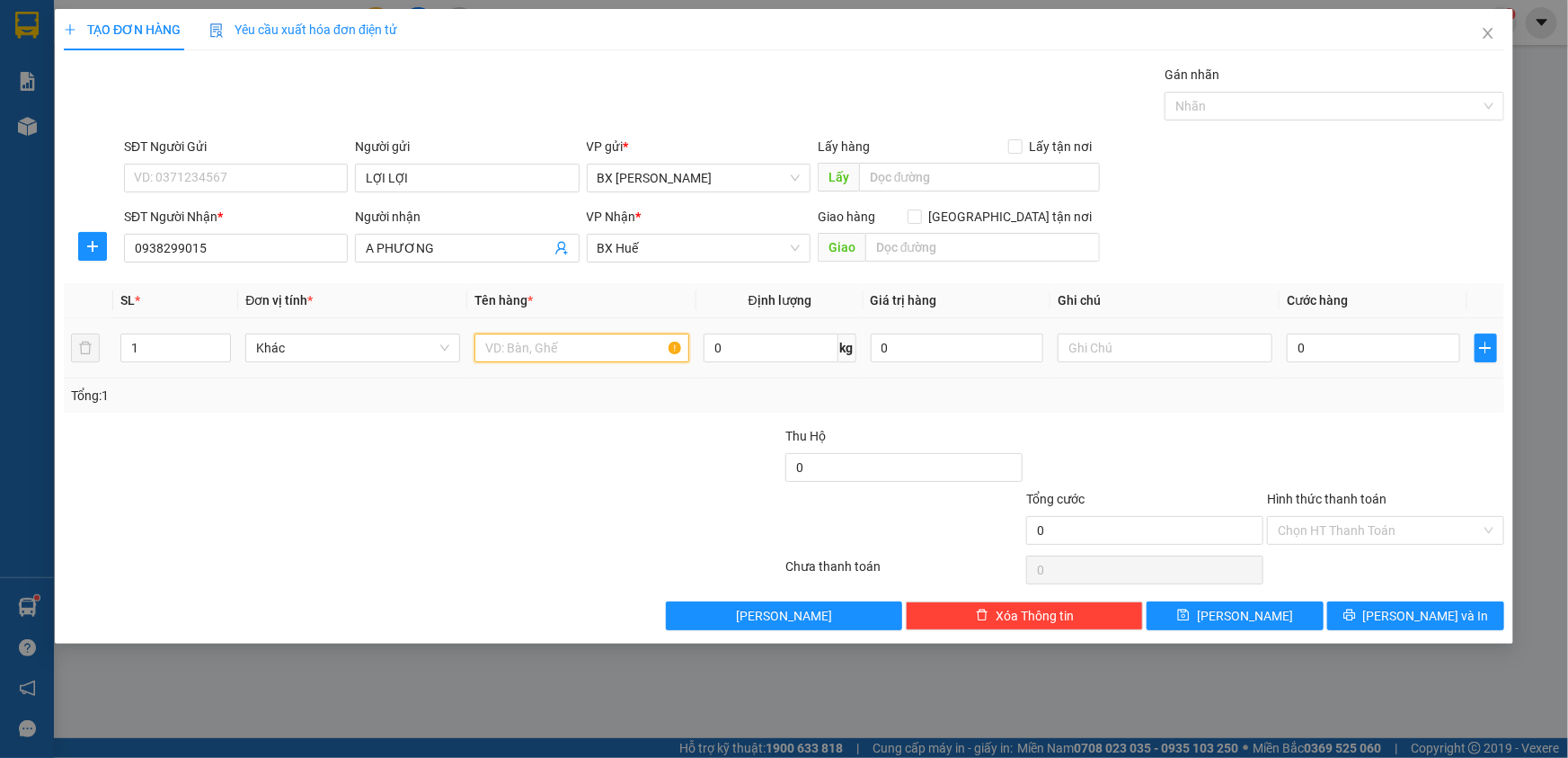
click at [548, 353] on input "text" at bounding box center [582, 347] width 215 height 29
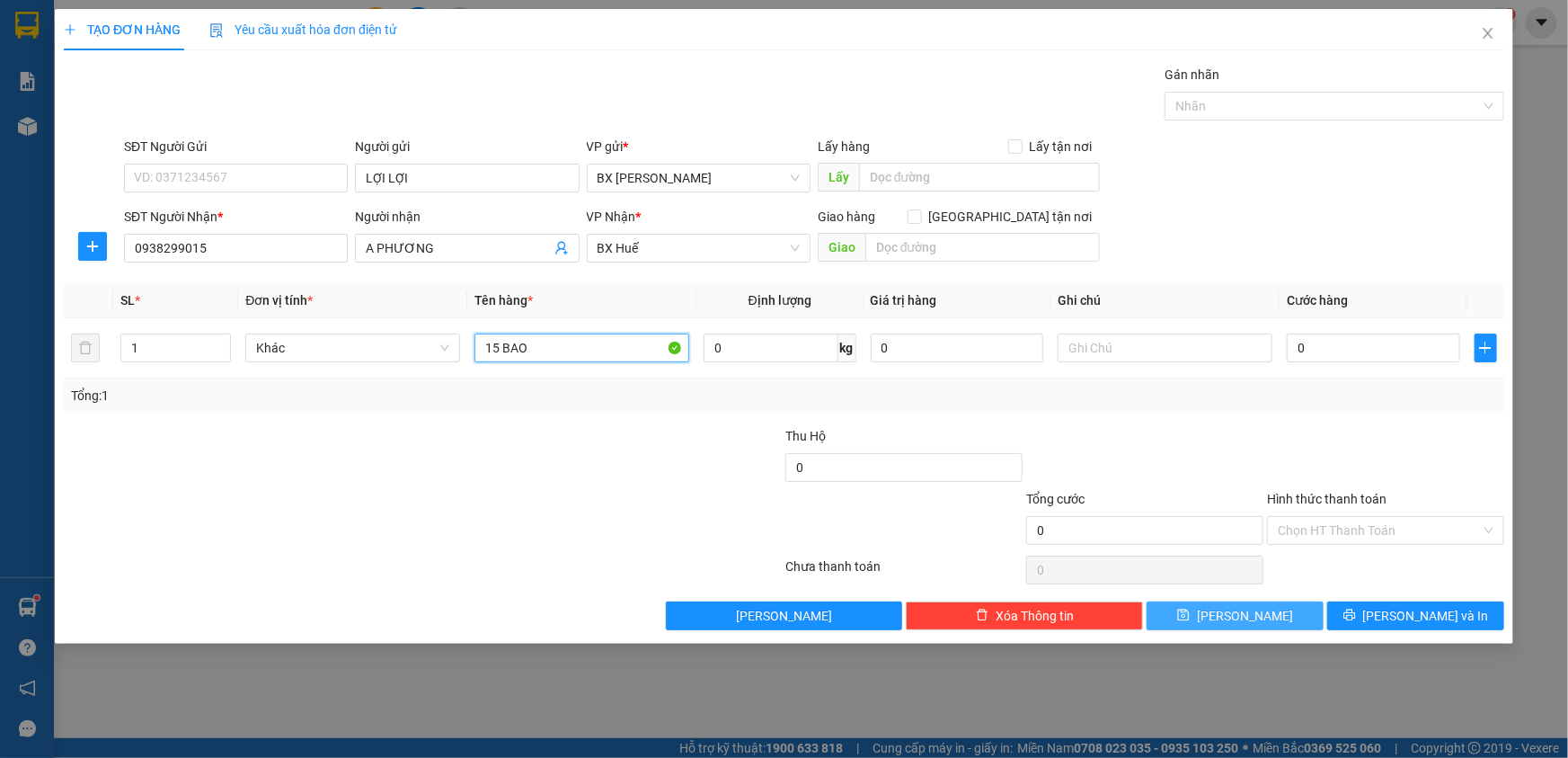
type input "15 BAO"
click at [1246, 612] on span "[PERSON_NAME]" at bounding box center [1245, 615] width 96 height 19
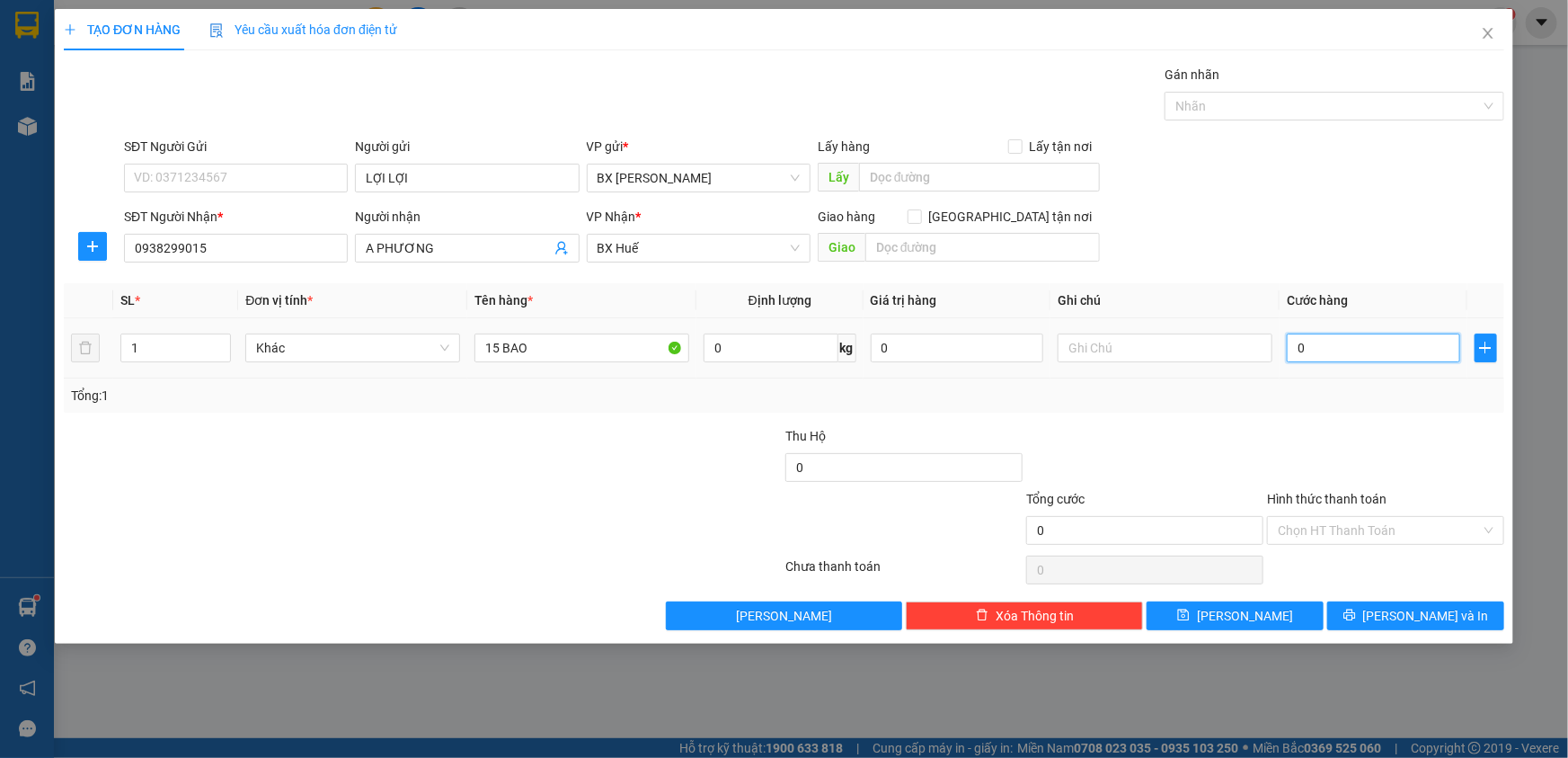
click at [1386, 345] on input "0" at bounding box center [1373, 347] width 174 height 29
click at [1263, 612] on button "[PERSON_NAME]" at bounding box center [1235, 615] width 177 height 29
click at [1263, 610] on button "[PERSON_NAME]" at bounding box center [1235, 615] width 177 height 29
click at [1409, 616] on span "[PERSON_NAME] và In" at bounding box center [1426, 615] width 126 height 19
click at [1360, 347] on input "0" at bounding box center [1373, 347] width 174 height 29
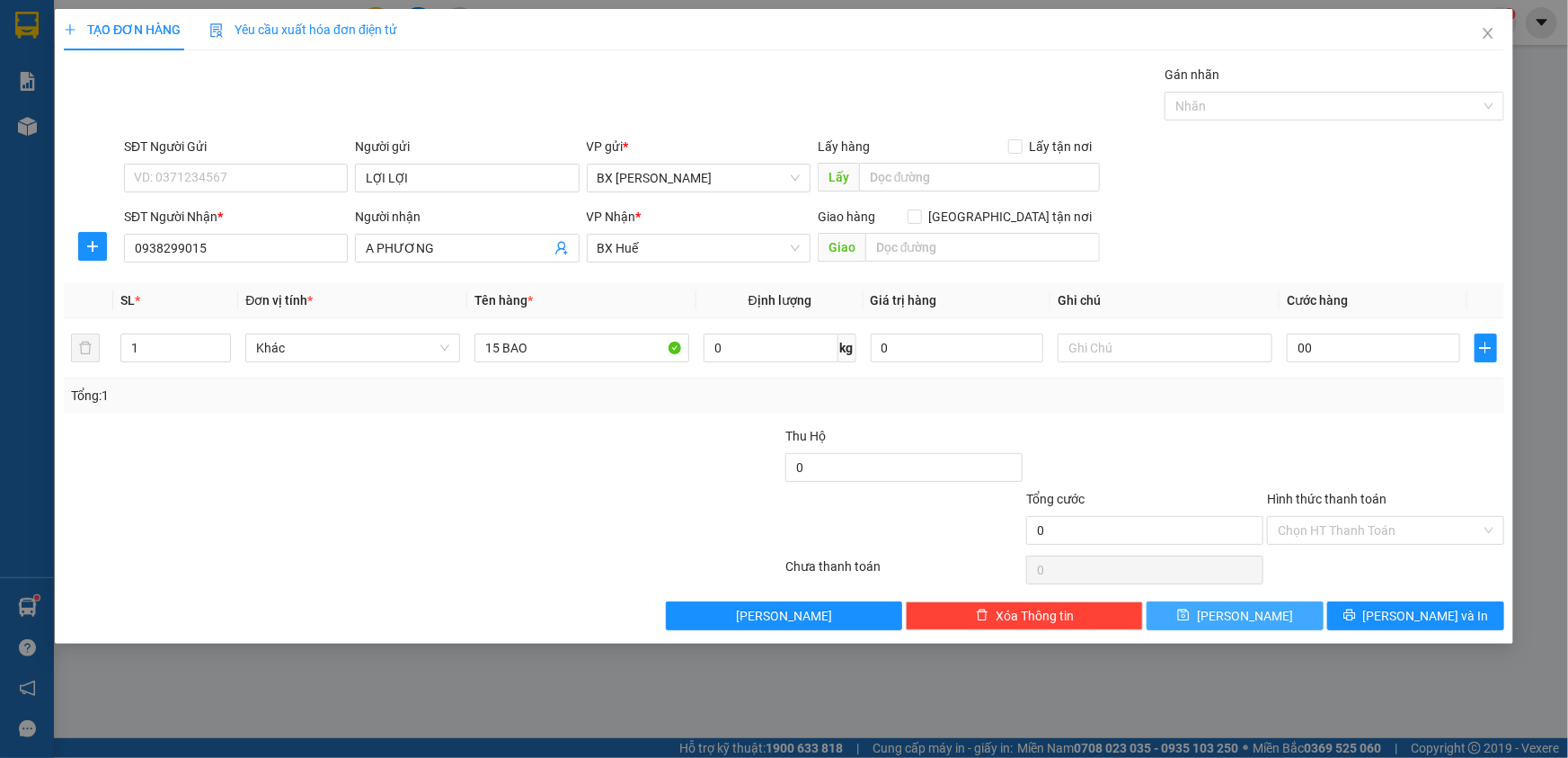
type input "0"
click at [1288, 611] on button "[PERSON_NAME]" at bounding box center [1235, 615] width 177 height 29
type input "0"
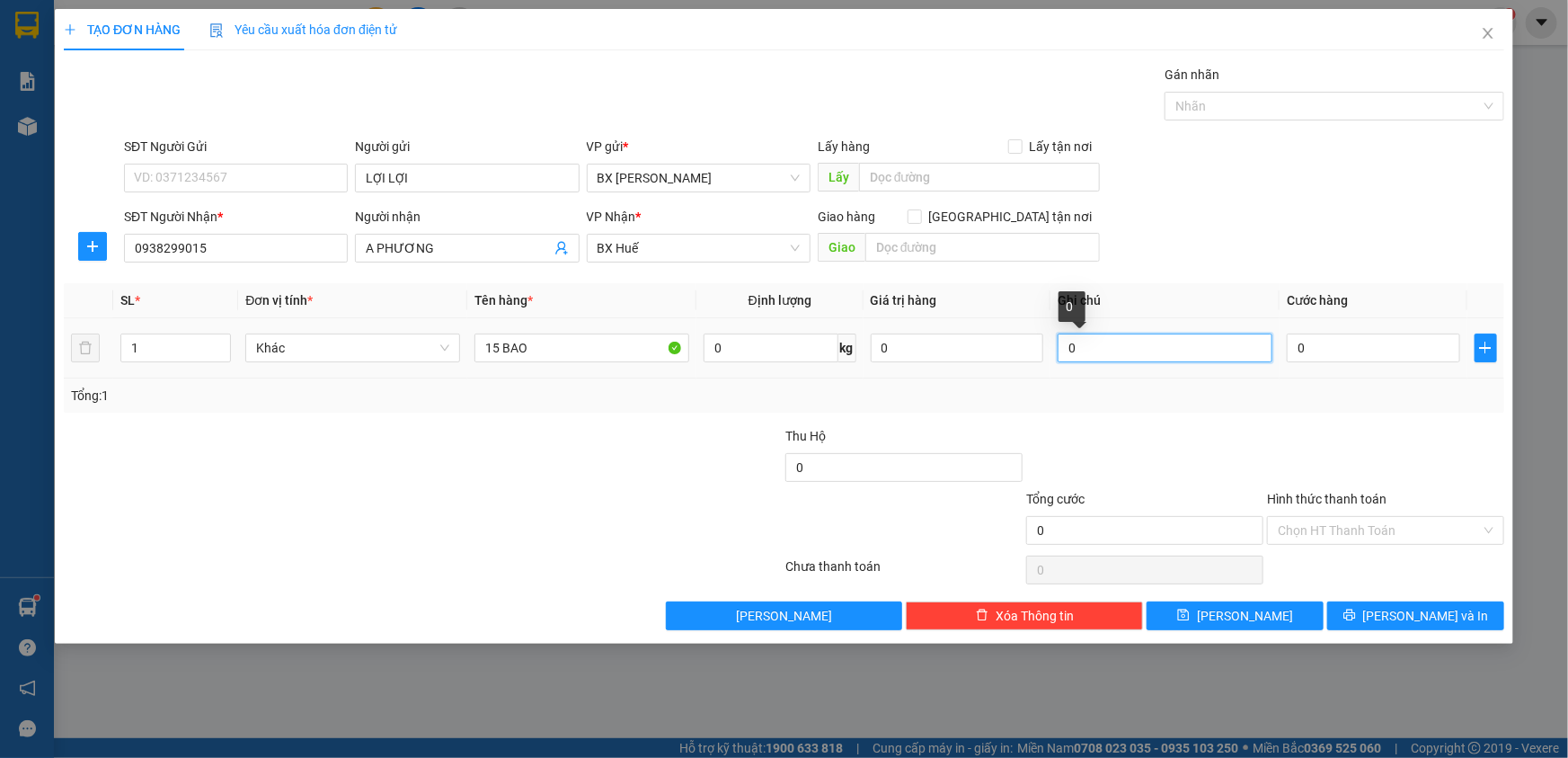
click at [1151, 356] on input "0" at bounding box center [1165, 347] width 215 height 29
type input "0"
type input "15 BAO0"
type input "0"
type input "1"
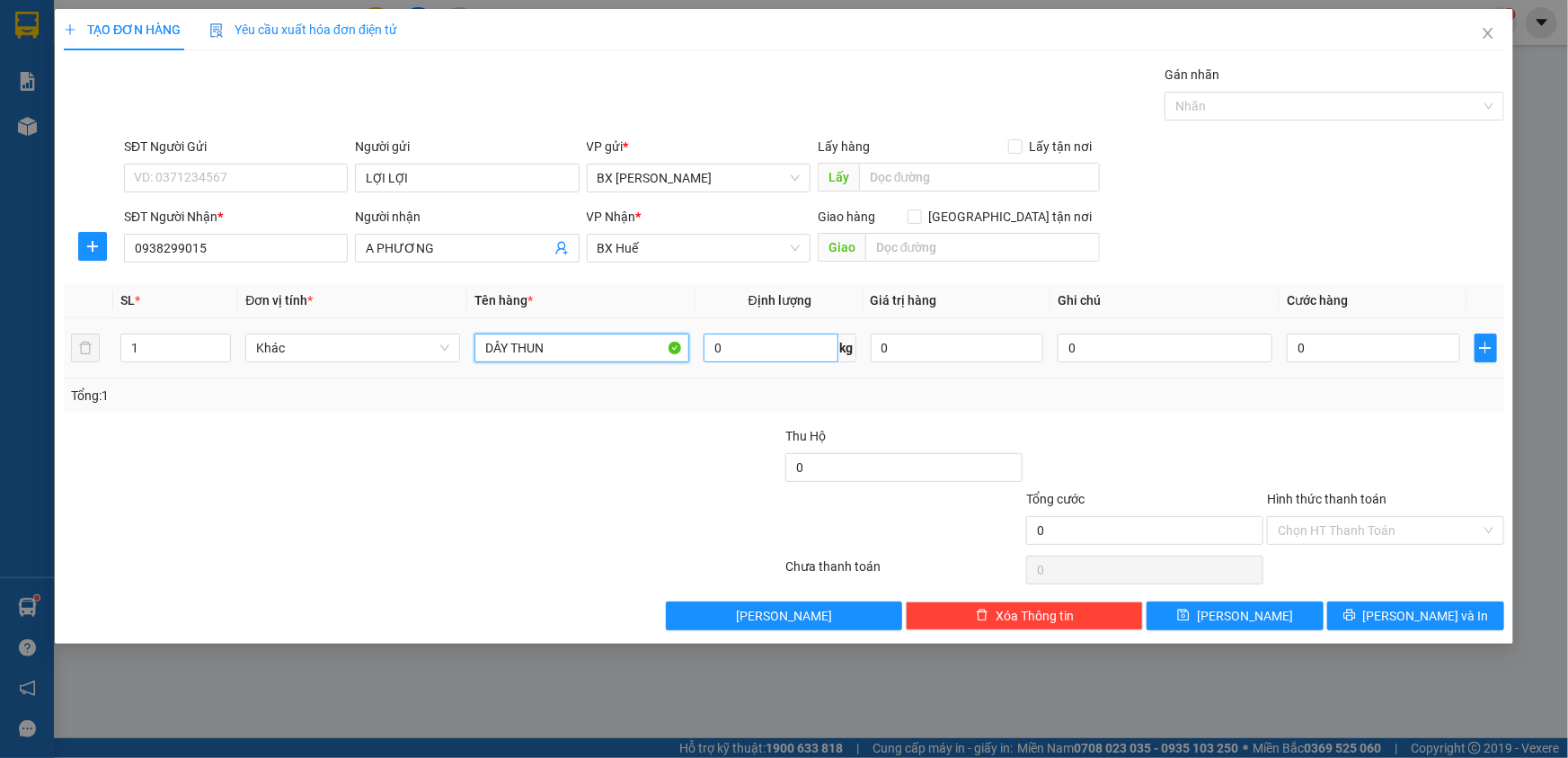
type input "DÂY THUN"
click at [785, 343] on input "0" at bounding box center [770, 347] width 134 height 29
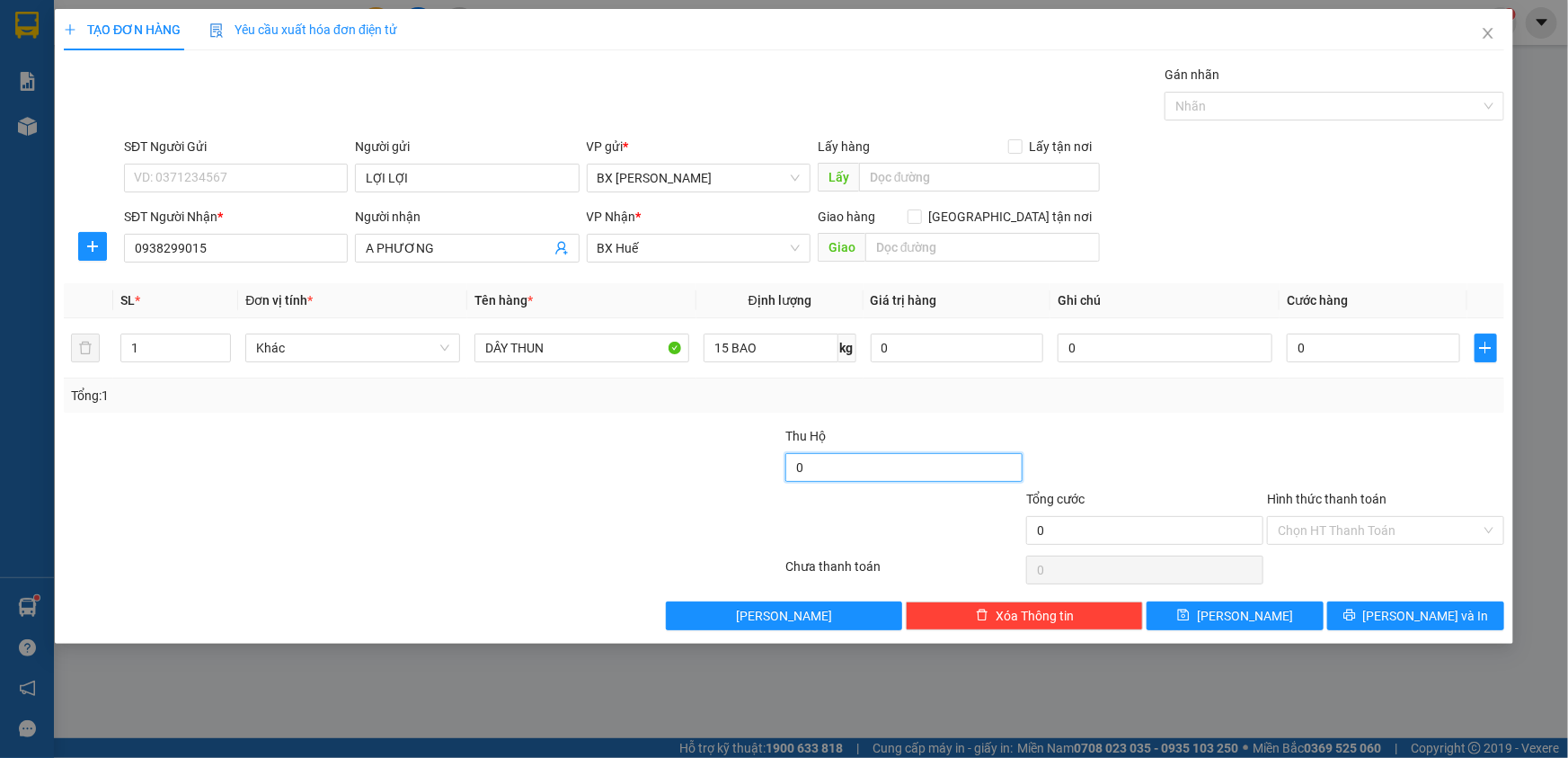
type input "0"
click at [874, 469] on input "0" at bounding box center [905, 467] width 238 height 29
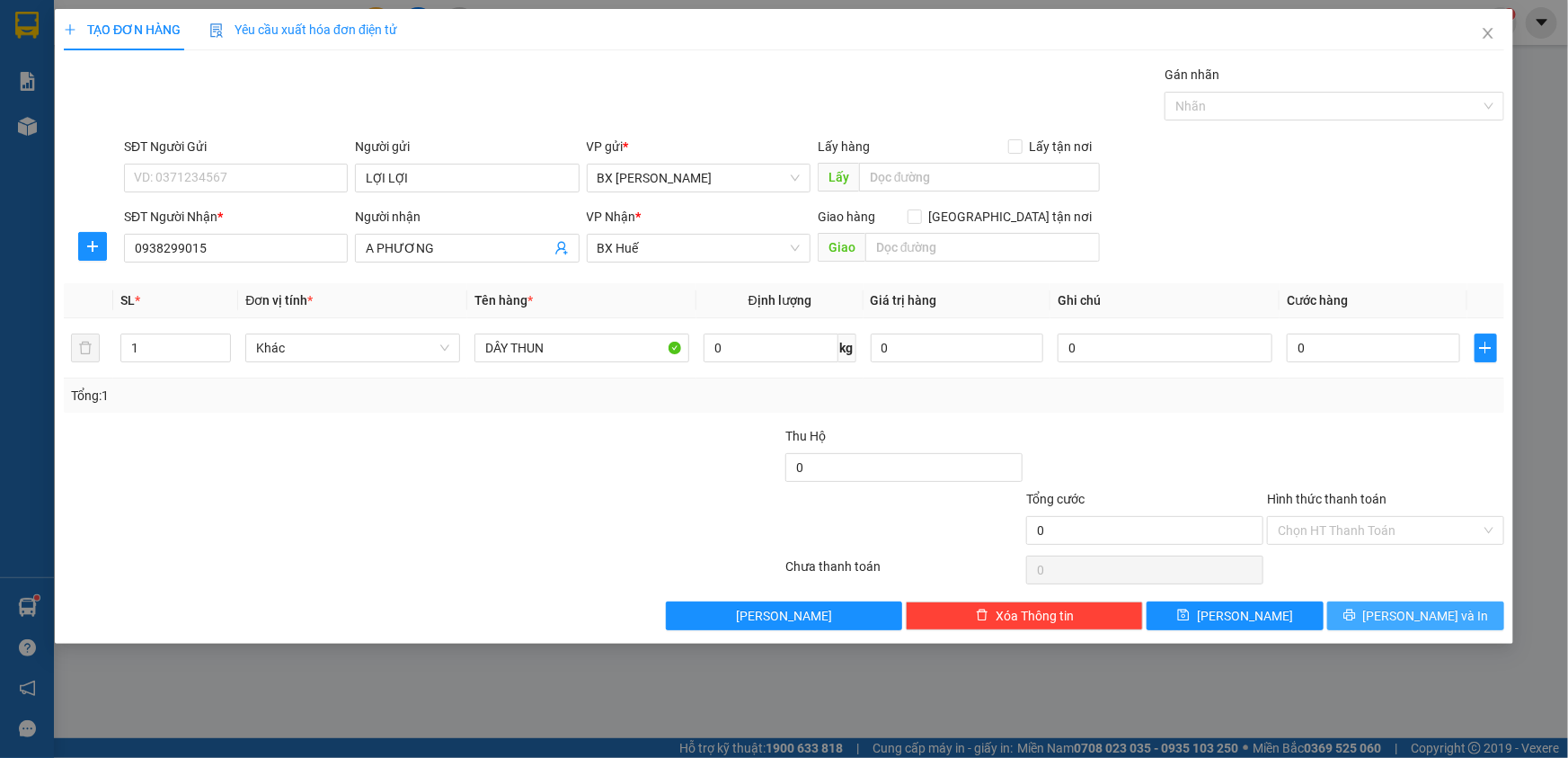
click at [1356, 611] on icon "printer" at bounding box center [1349, 615] width 12 height 12
click at [1131, 530] on input "0" at bounding box center [1145, 530] width 238 height 29
click at [1260, 611] on button "[PERSON_NAME]" at bounding box center [1235, 615] width 177 height 29
click at [1355, 344] on input "0" at bounding box center [1373, 347] width 174 height 29
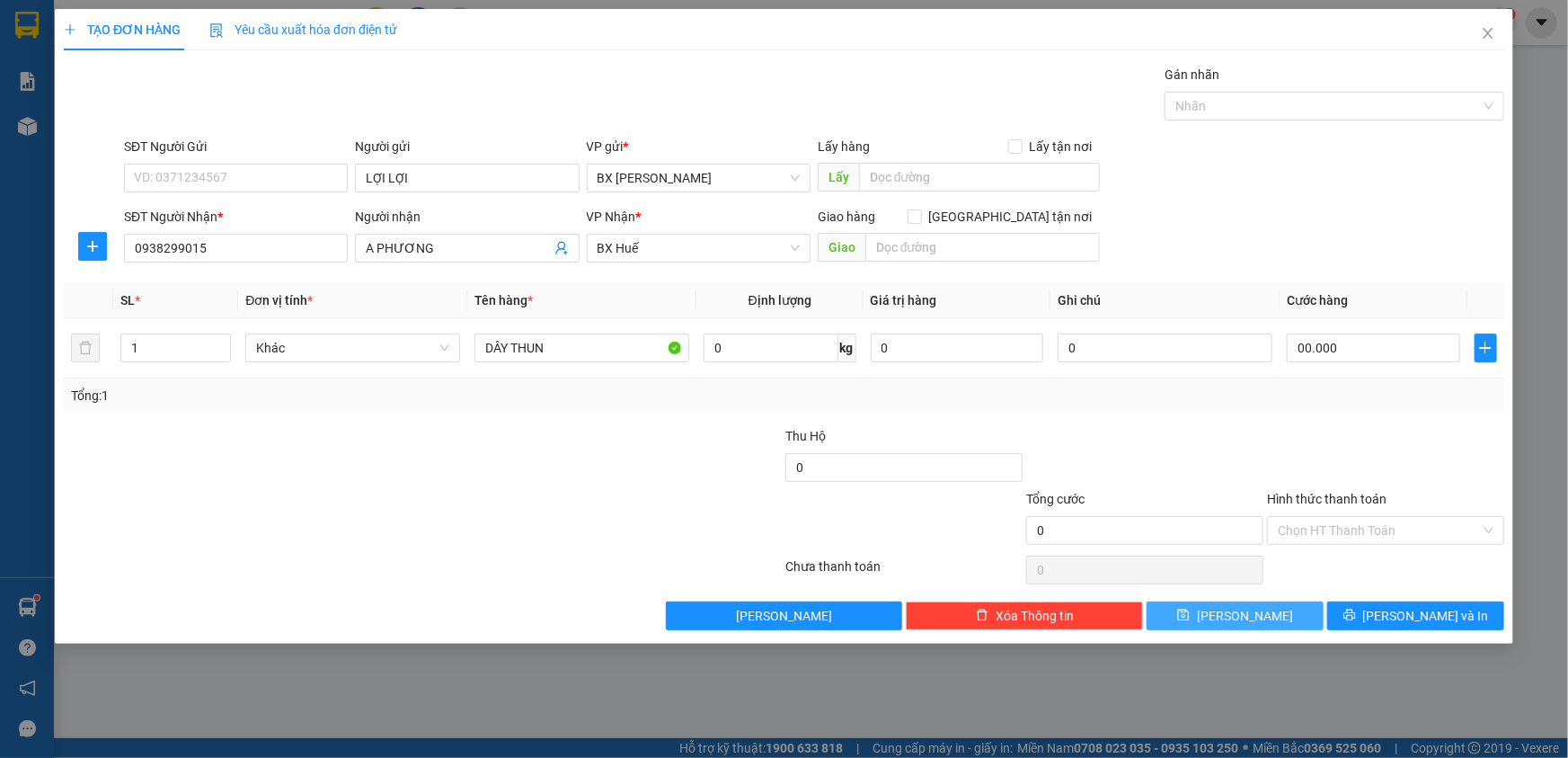
type input "0"
click at [1292, 619] on button "[PERSON_NAME]" at bounding box center [1235, 615] width 177 height 29
click at [1484, 36] on icon "close" at bounding box center [1487, 32] width 14 height 14
